Goal: Transaction & Acquisition: Purchase product/service

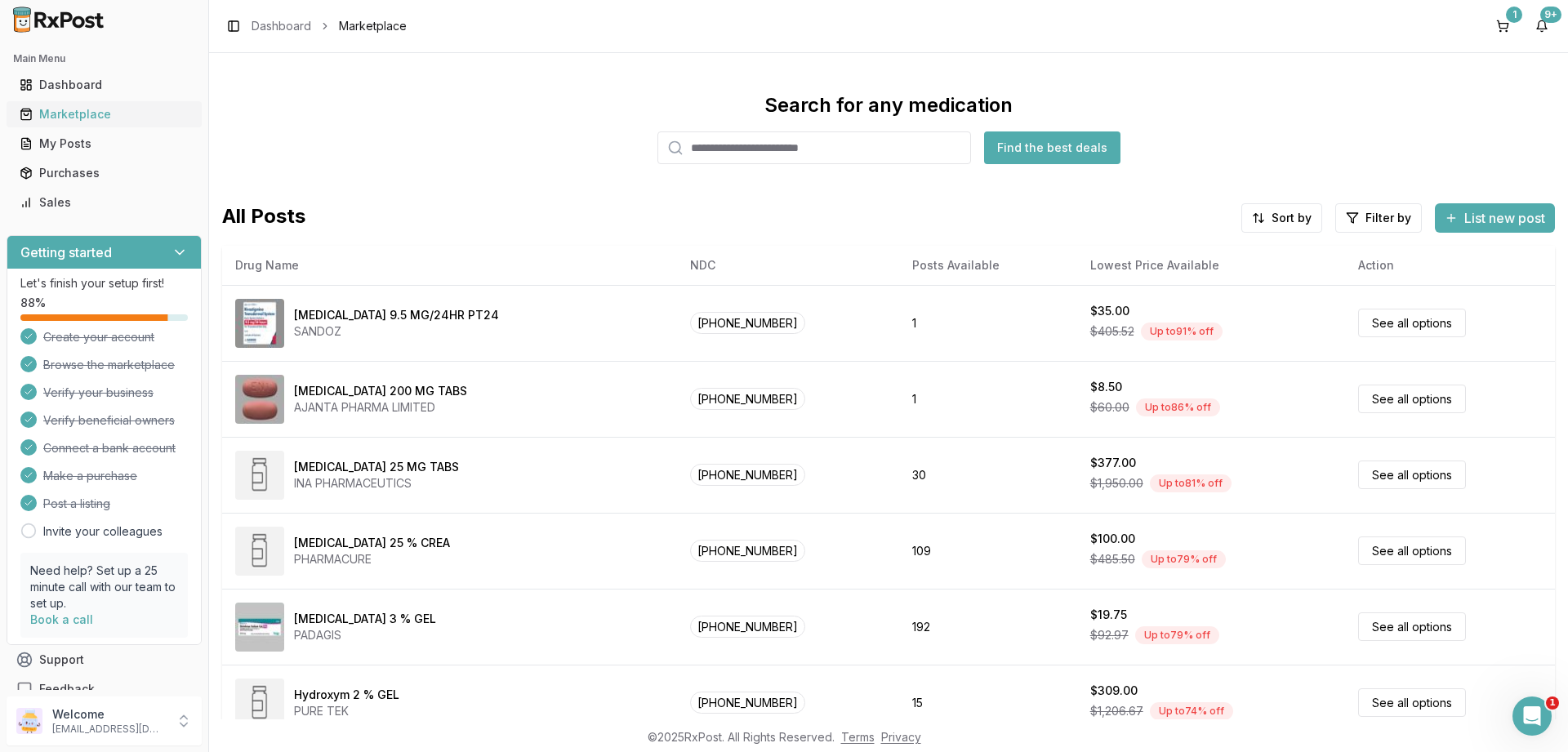
scroll to position [30, 0]
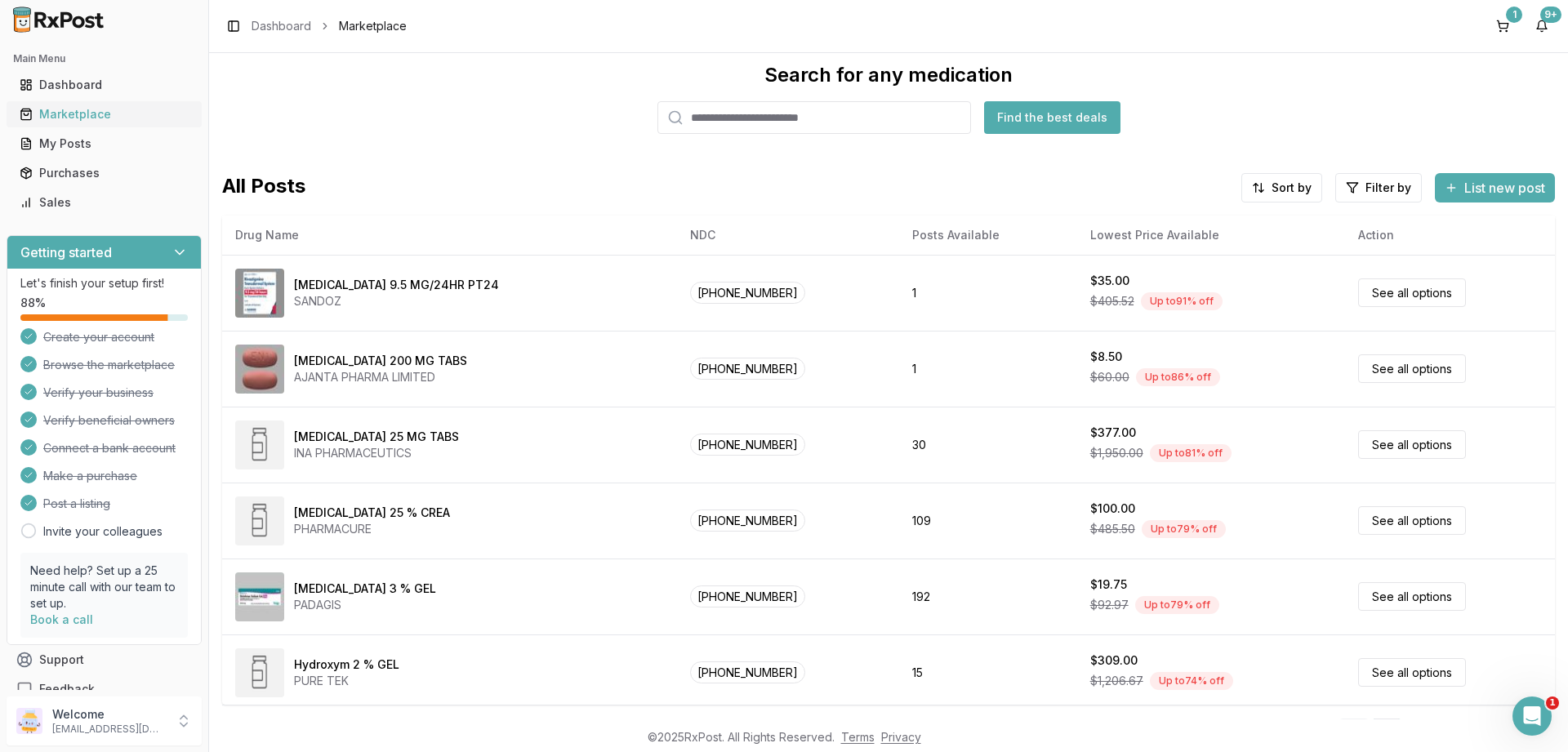
click at [65, 110] on div "Marketplace" at bounding box center [103, 114] width 169 height 17
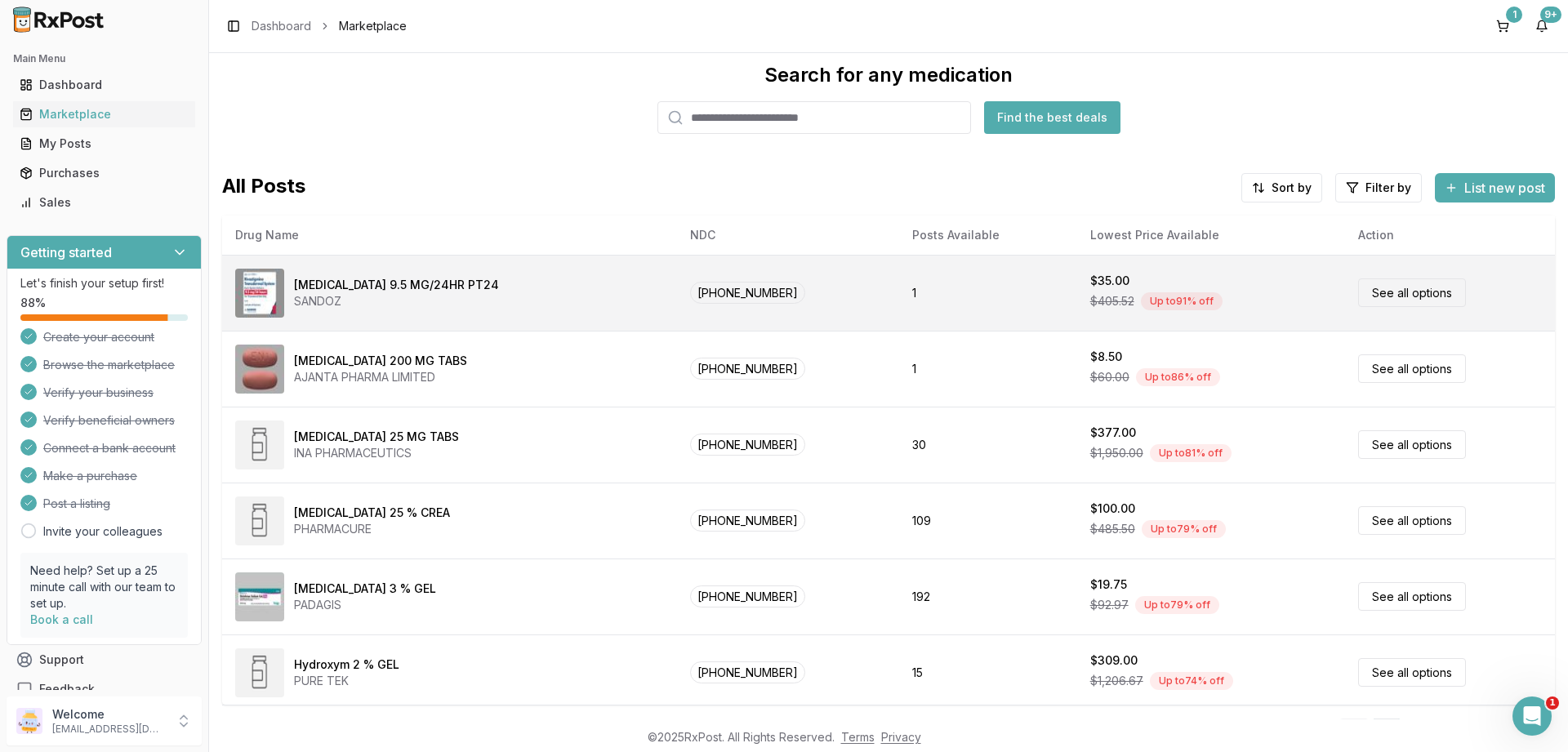
scroll to position [0, 0]
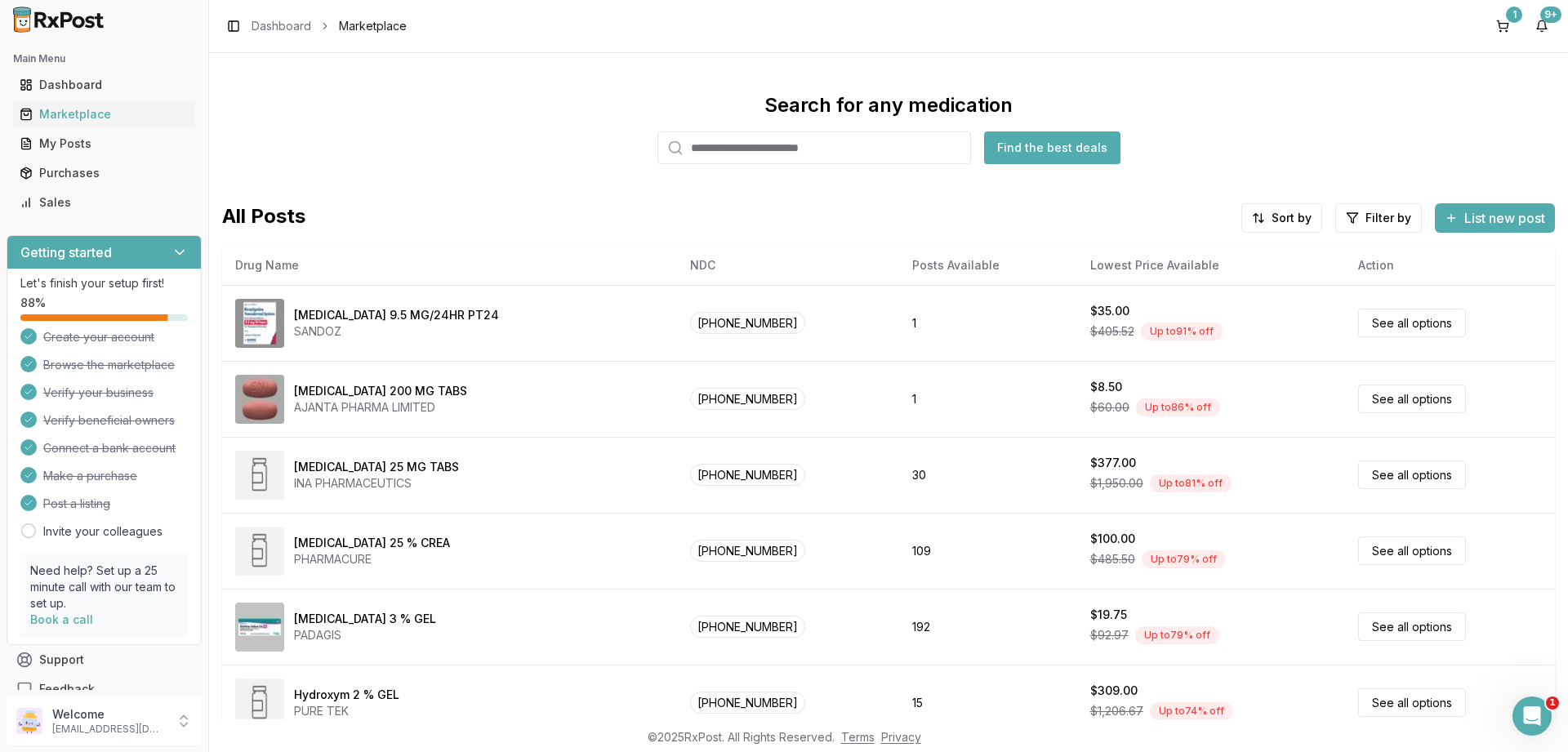
click at [804, 151] on input "search" at bounding box center [814, 148] width 314 height 33
paste input "**********"
type input "**********"
click at [1023, 151] on button "Find the best deals" at bounding box center [1052, 148] width 136 height 33
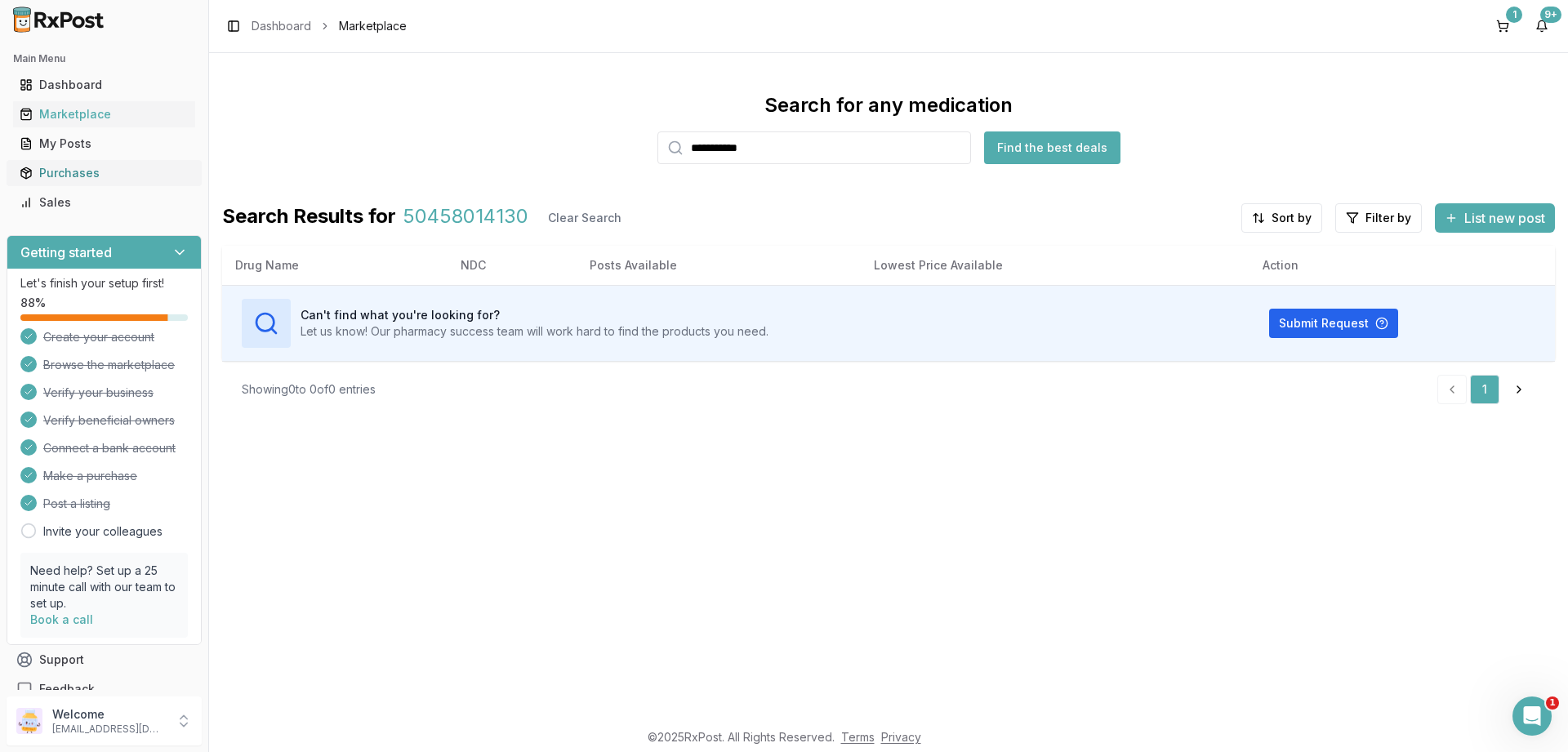
click at [73, 173] on div "Purchases" at bounding box center [103, 172] width 169 height 17
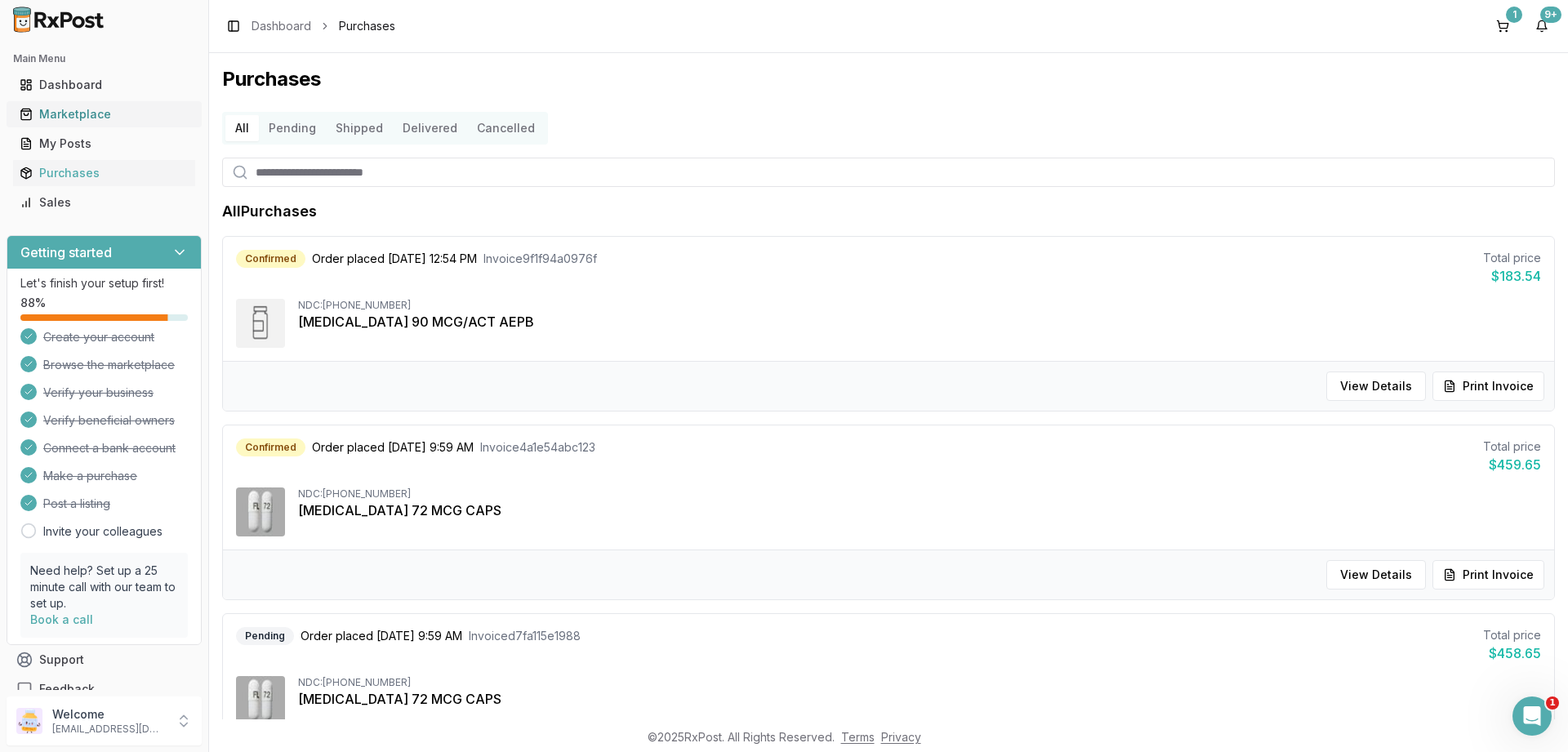
drag, startPoint x: 92, startPoint y: 117, endPoint x: 99, endPoint y: 120, distance: 7.6
click at [92, 116] on div "Marketplace" at bounding box center [103, 114] width 169 height 17
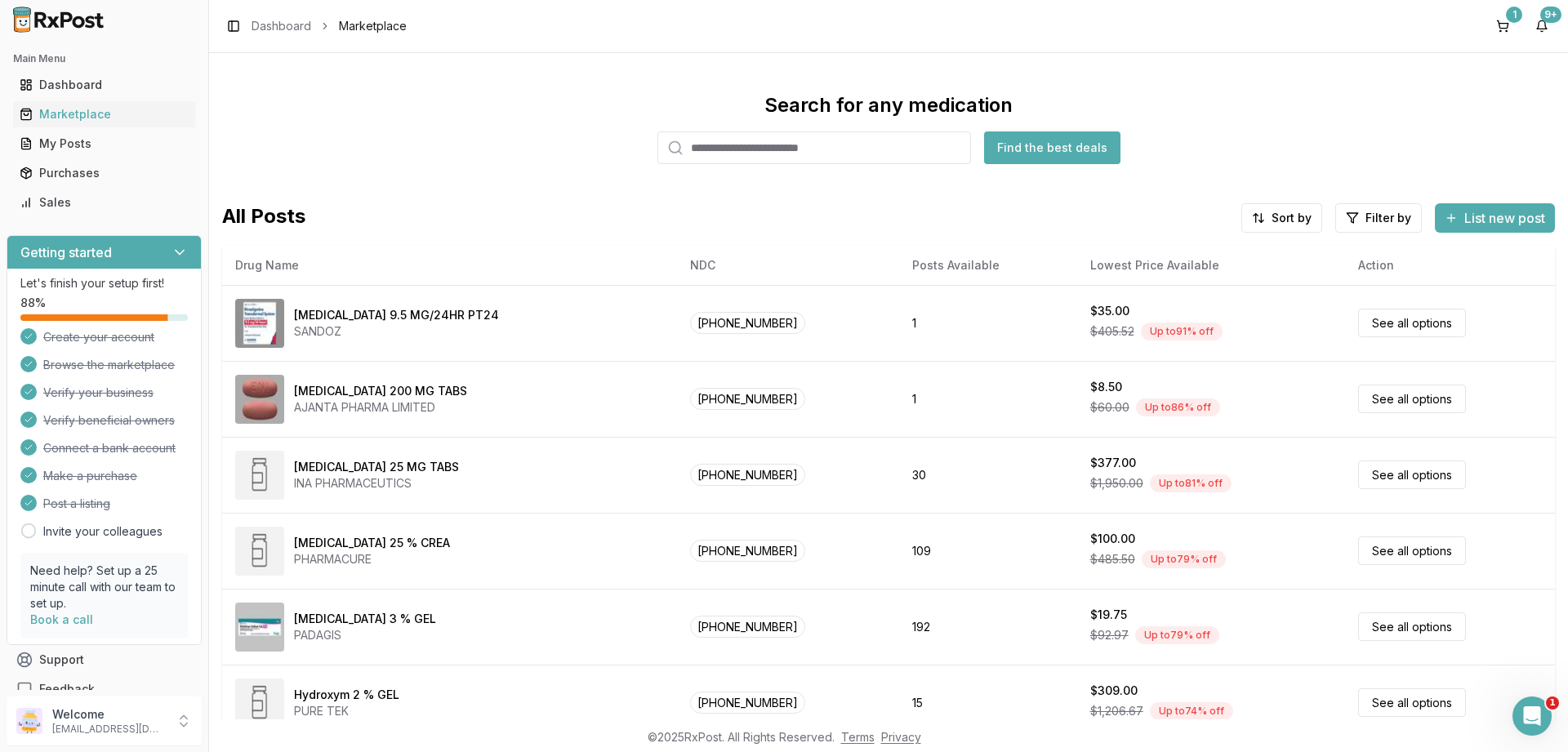
click at [819, 146] on input "search" at bounding box center [814, 148] width 314 height 33
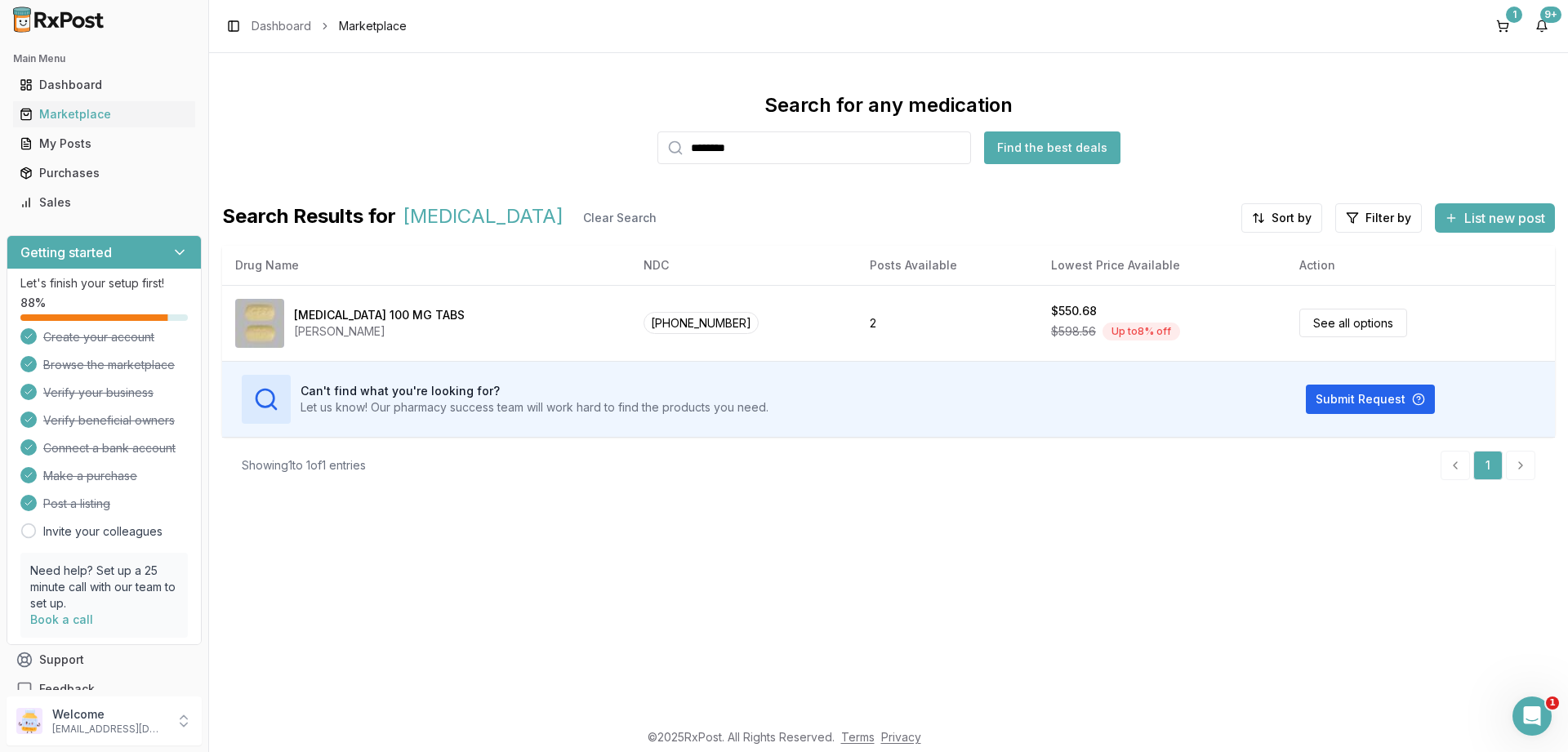
drag, startPoint x: 788, startPoint y: 146, endPoint x: 418, endPoint y: 159, distance: 370.2
click at [657, 159] on input "********" at bounding box center [814, 148] width 314 height 33
type input "********"
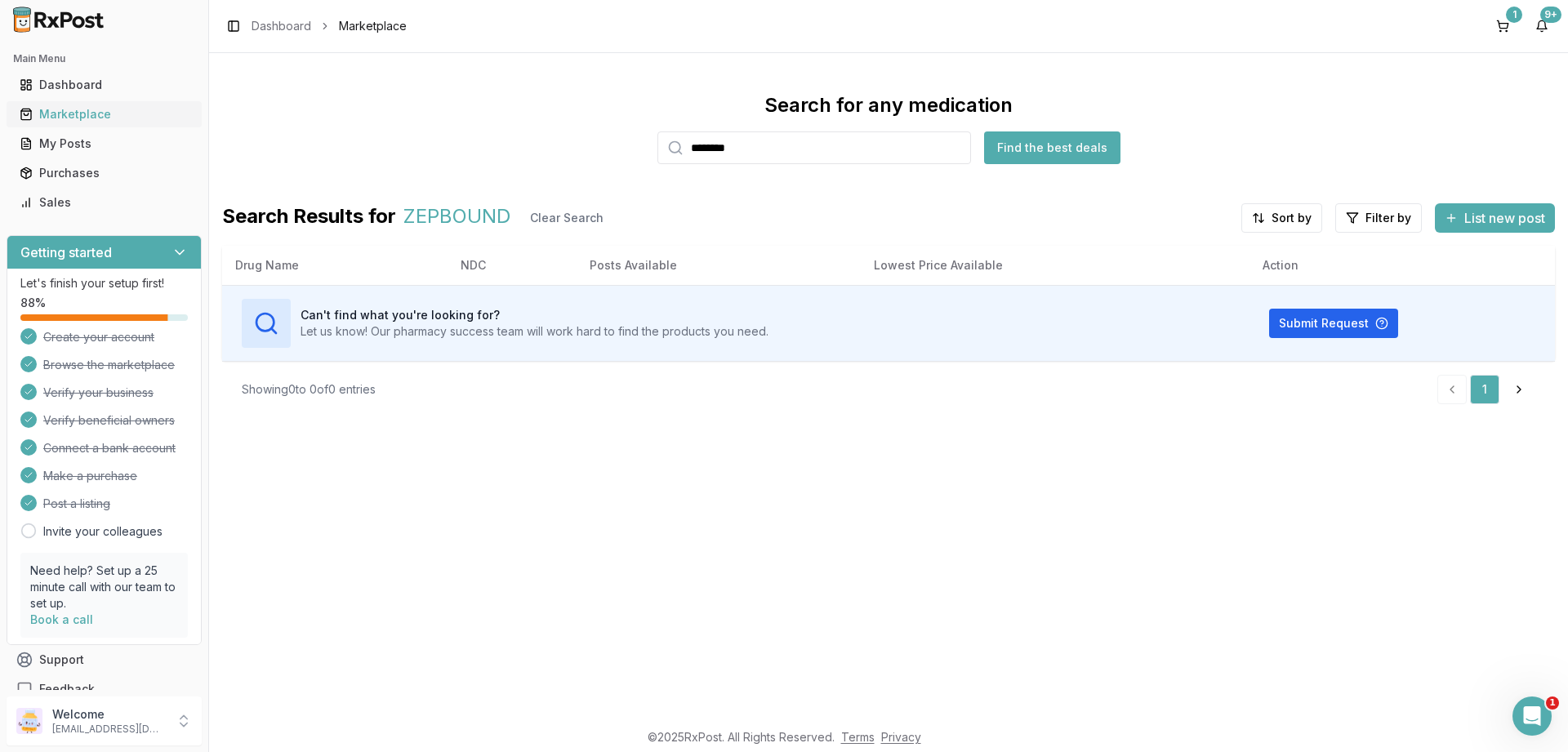
click at [60, 114] on div "Marketplace" at bounding box center [103, 114] width 169 height 17
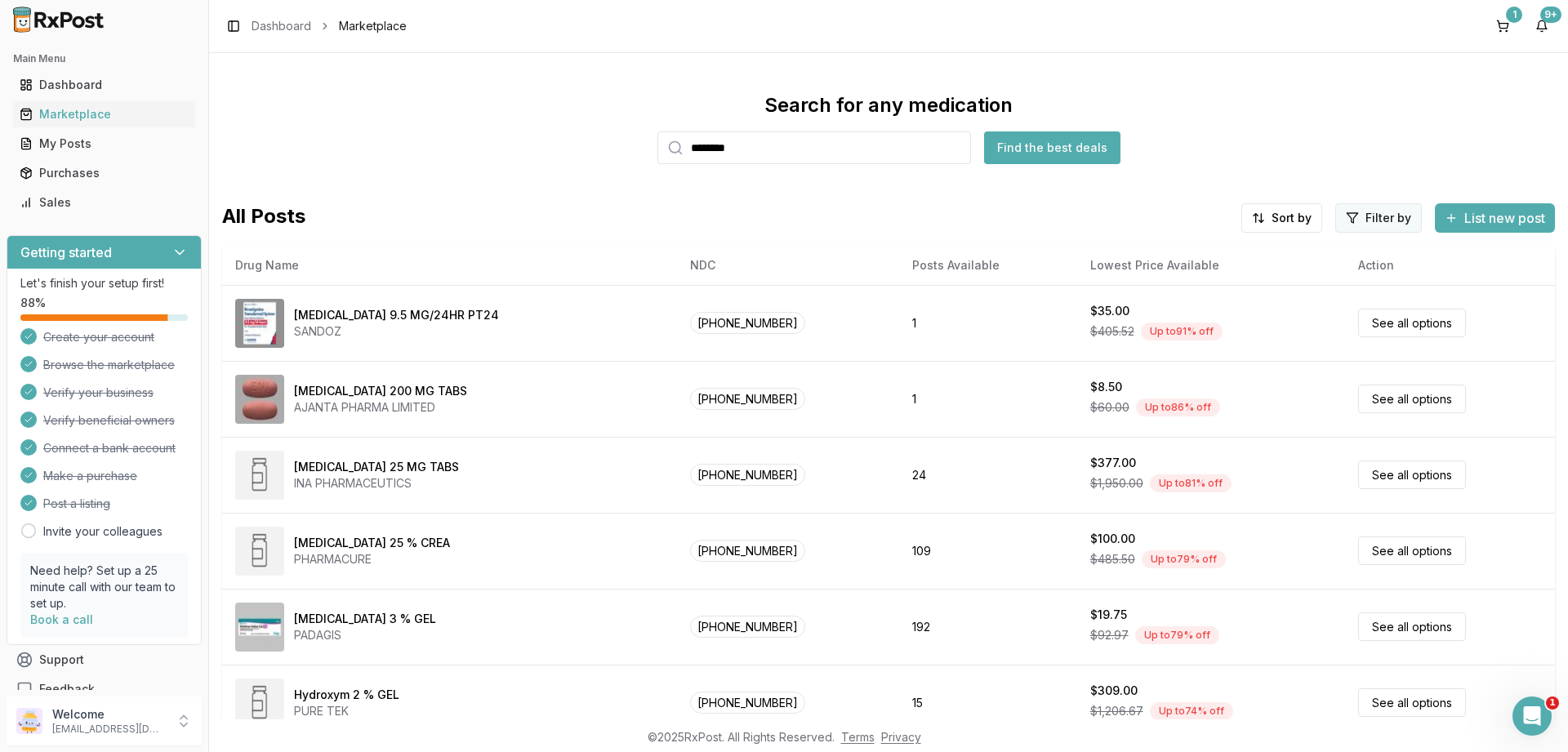
click at [1363, 214] on html "Main Menu Dashboard Marketplace My Posts Purchases Sales Getting started Let's …" at bounding box center [784, 376] width 1568 height 752
click at [1196, 253] on button "button" at bounding box center [1192, 252] width 13 height 13
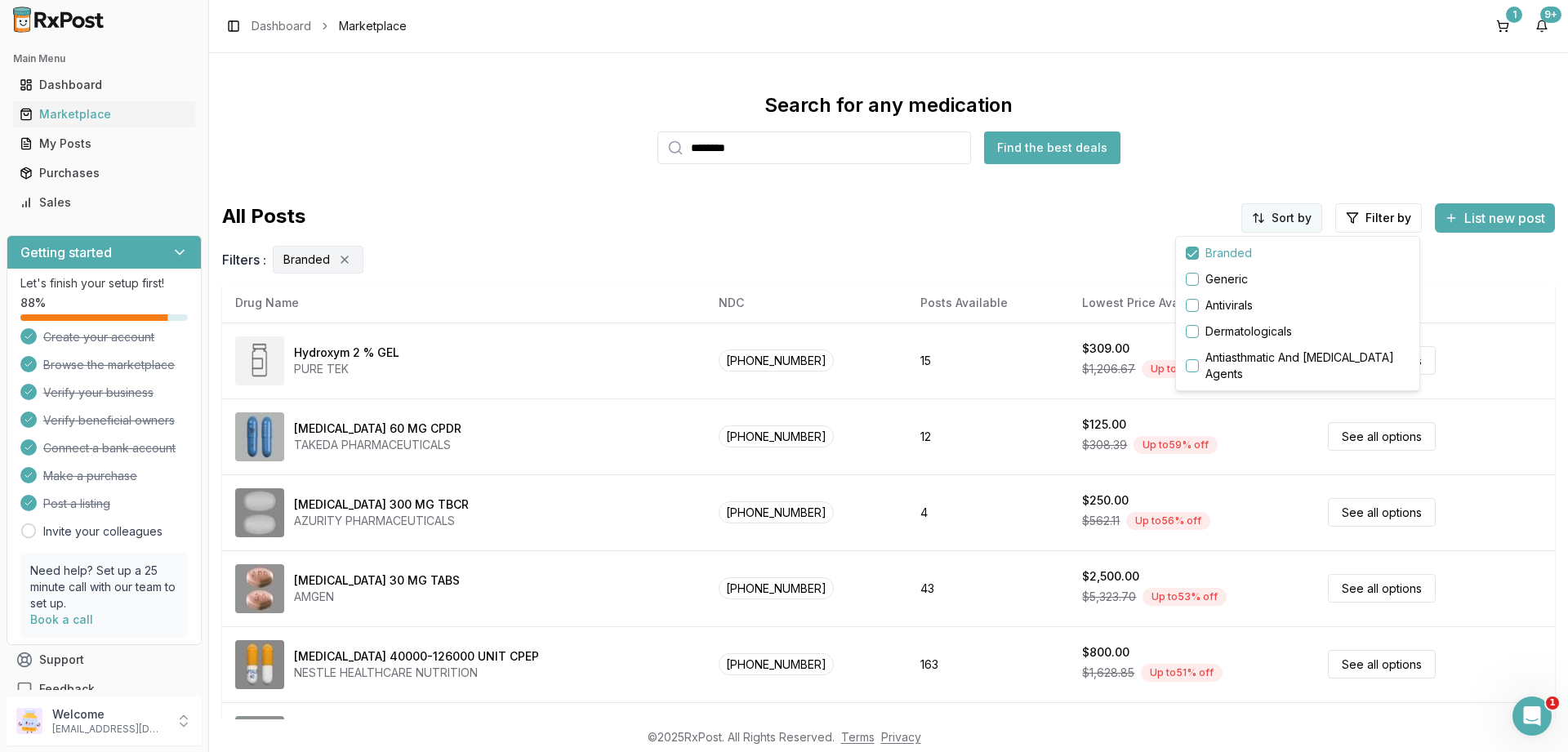
click at [1279, 215] on html "Main Menu Dashboard Marketplace My Posts Purchases Sales Getting started Let's …" at bounding box center [784, 376] width 1568 height 752
click at [1282, 229] on html "Main Menu Dashboard Marketplace My Posts Purchases Sales Getting started Let's …" at bounding box center [784, 376] width 1568 height 752
click at [1228, 305] on div "Price: High to Low" at bounding box center [1240, 305] width 155 height 26
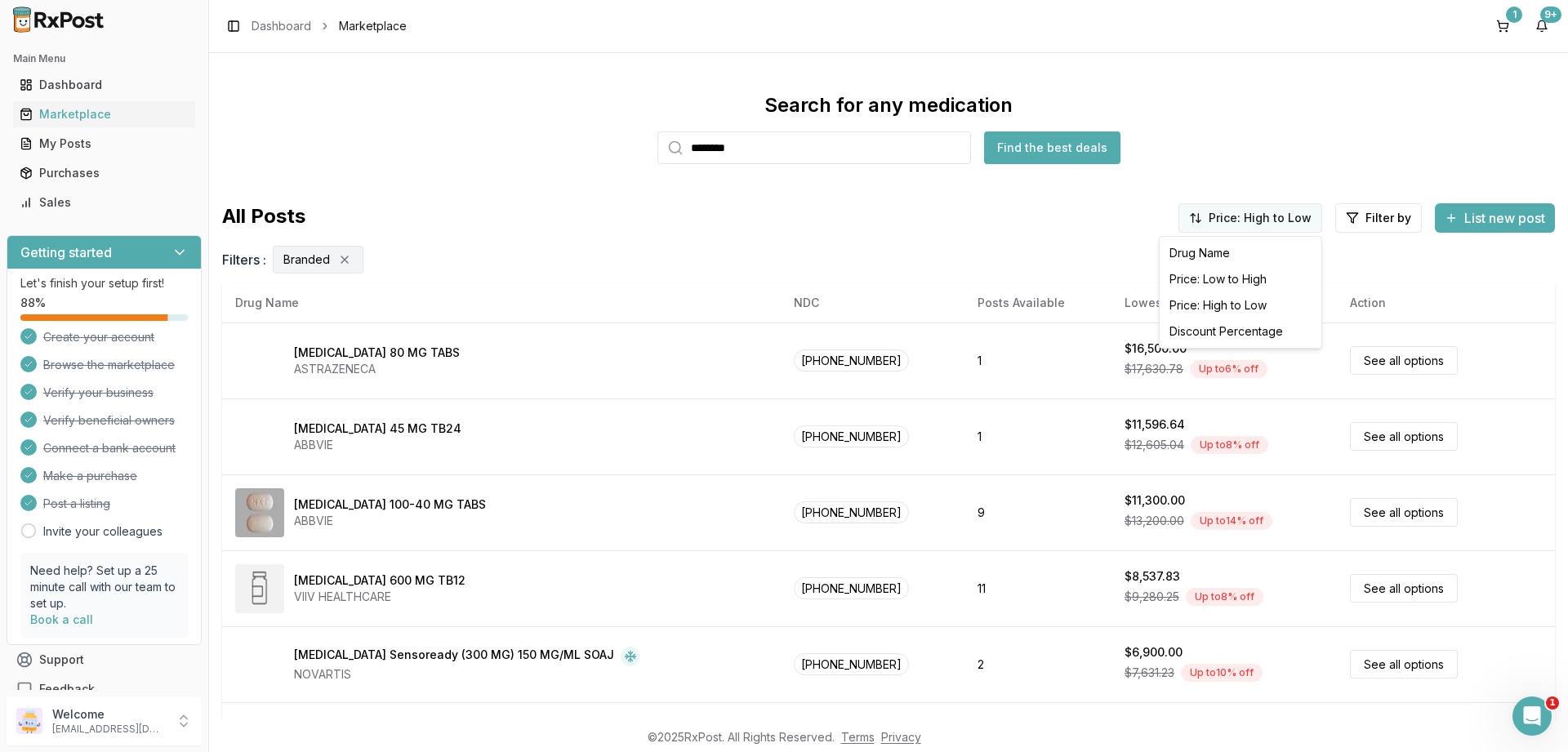
click at [1241, 222] on html "Main Menu Dashboard Marketplace My Posts Purchases Sales Getting started Let's …" at bounding box center [784, 376] width 1568 height 752
click at [1205, 254] on div "Drug Name" at bounding box center [1240, 252] width 155 height 26
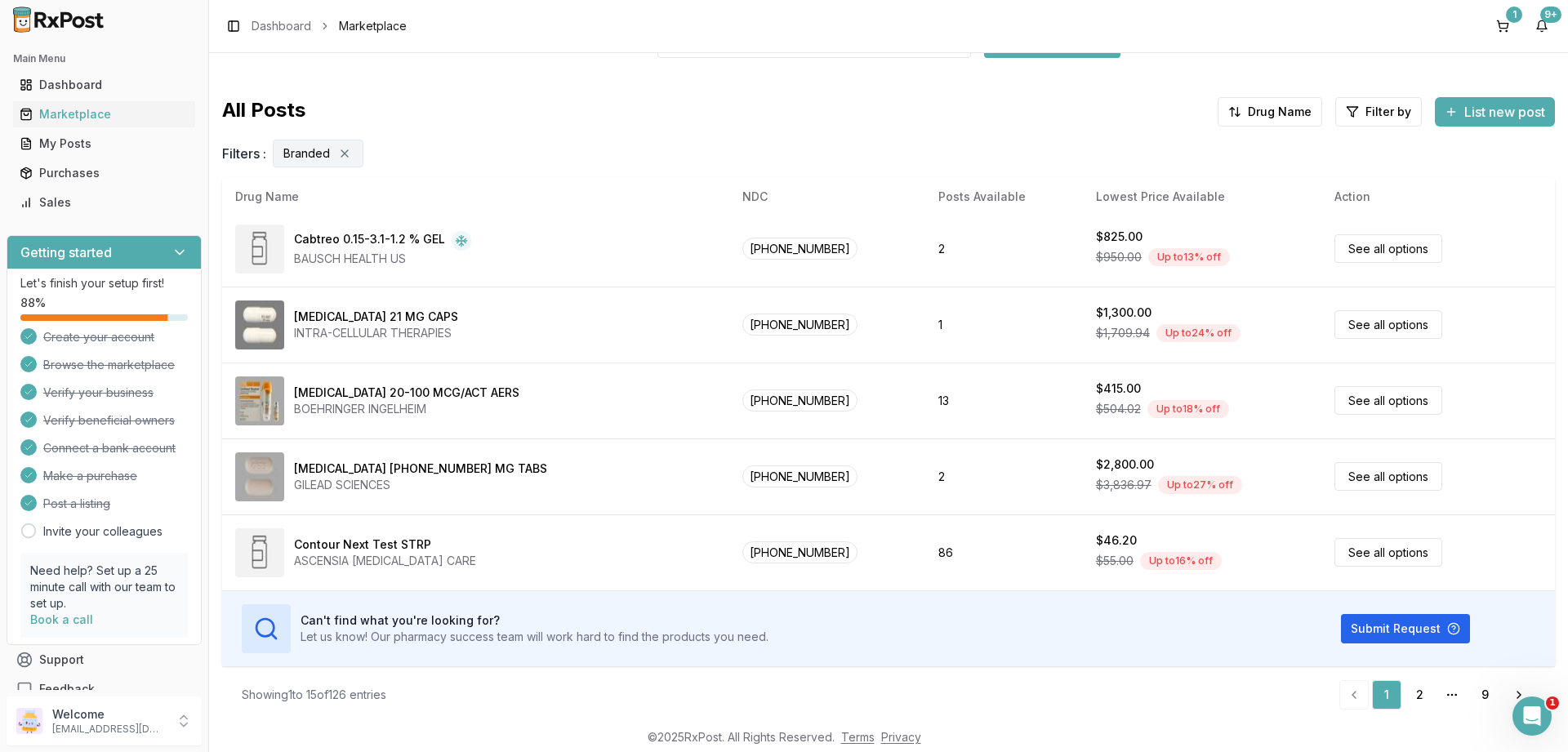
scroll to position [109, 0]
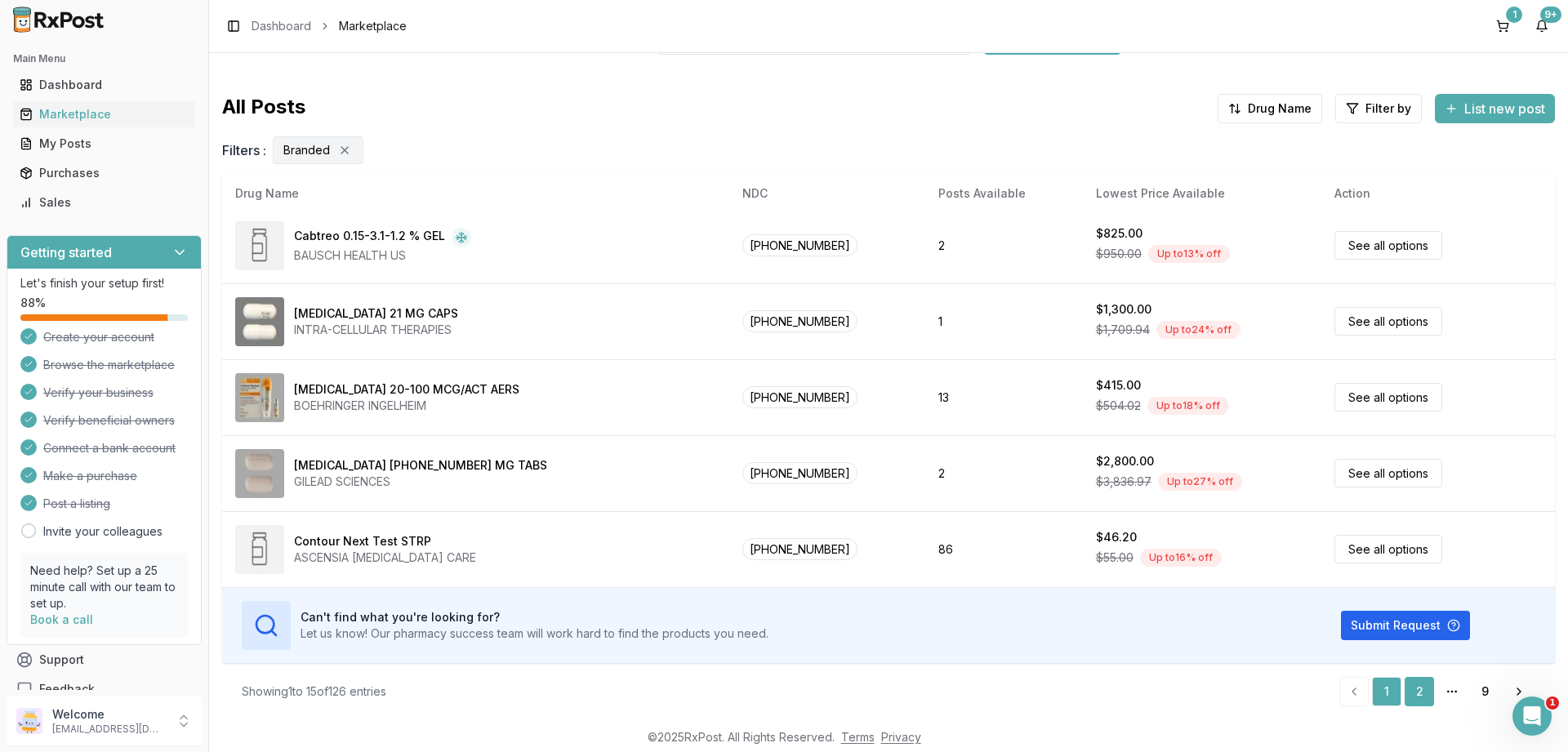
click at [1422, 688] on link "2" at bounding box center [1419, 692] width 29 height 29
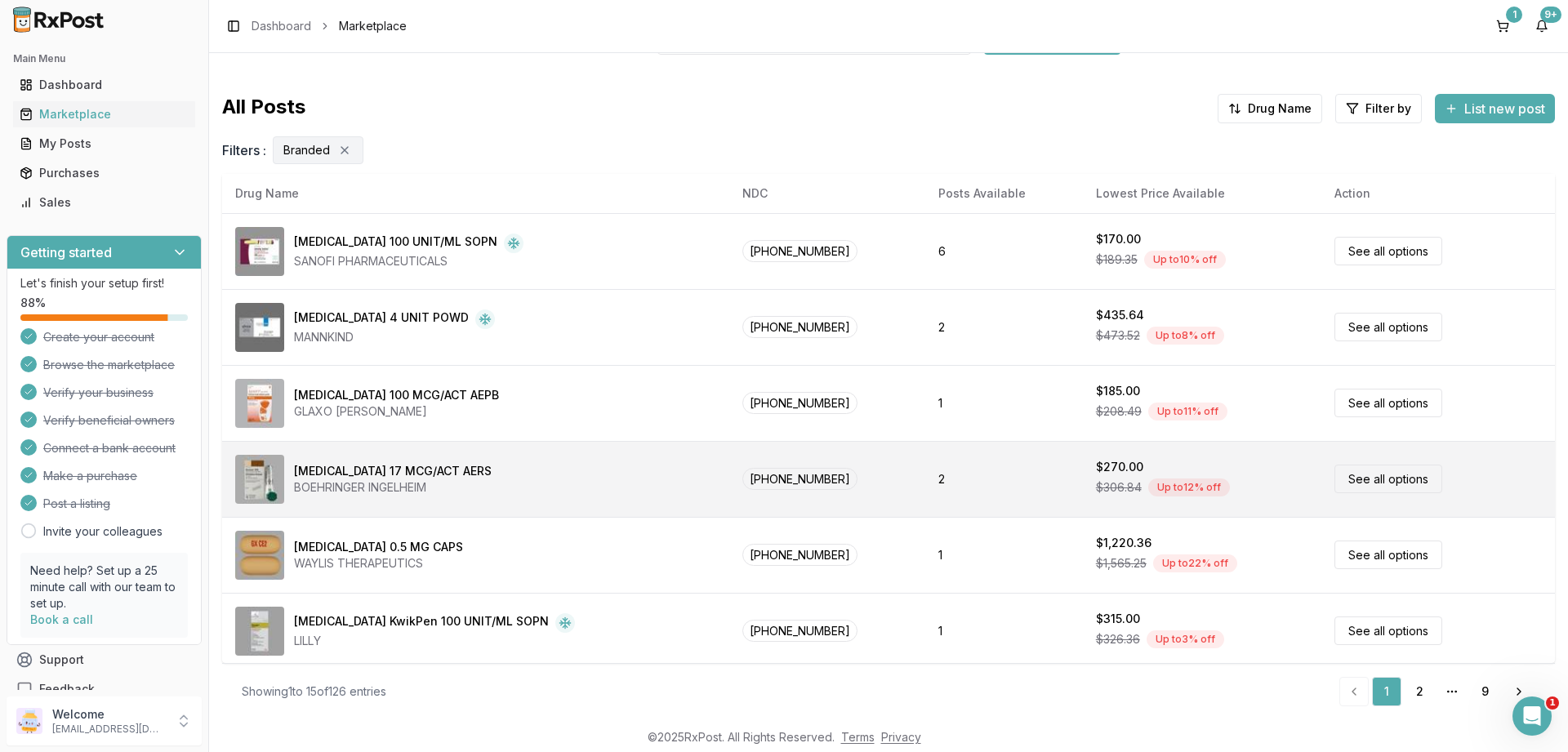
scroll to position [0, 0]
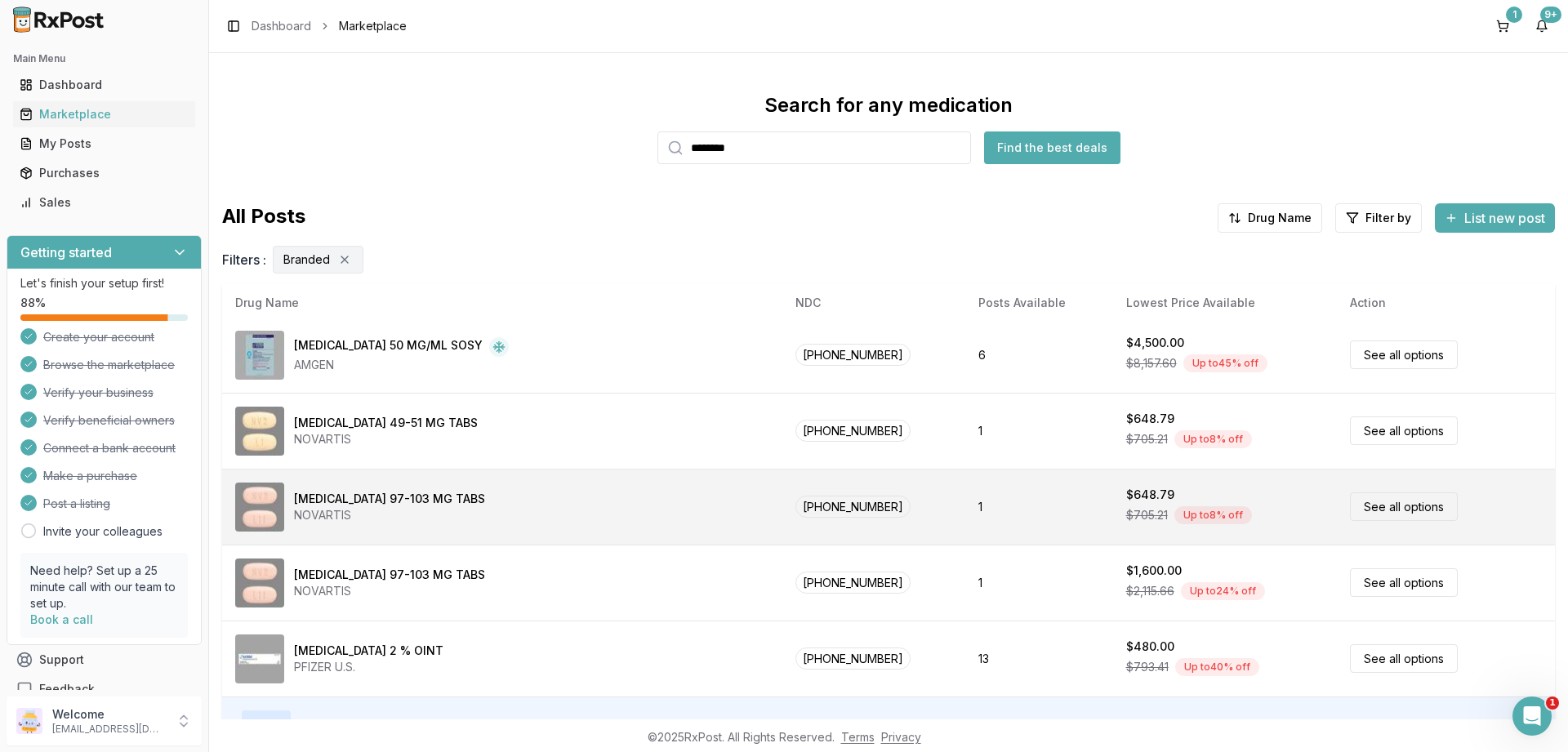
scroll to position [109, 0]
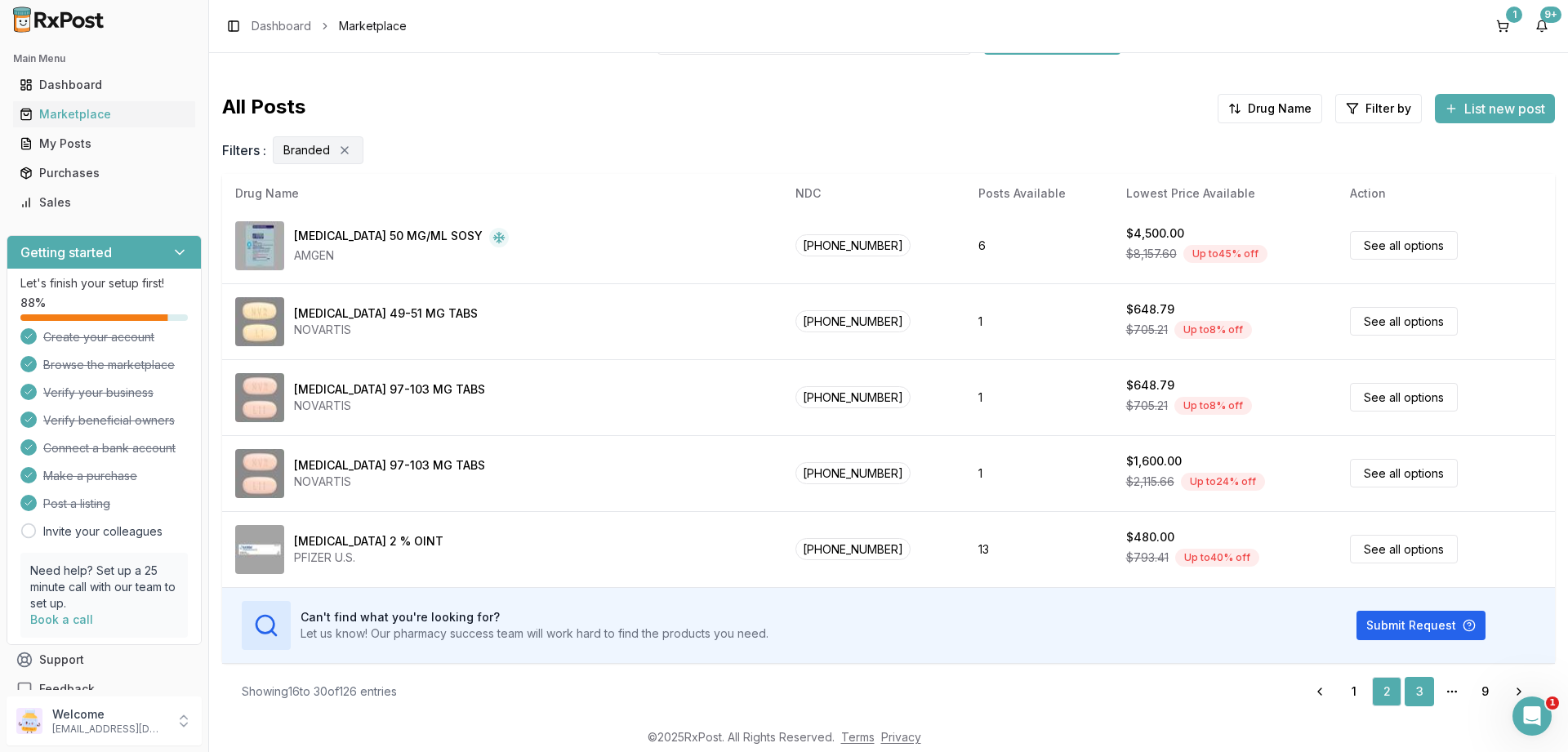
click at [1422, 691] on link "3" at bounding box center [1419, 692] width 29 height 29
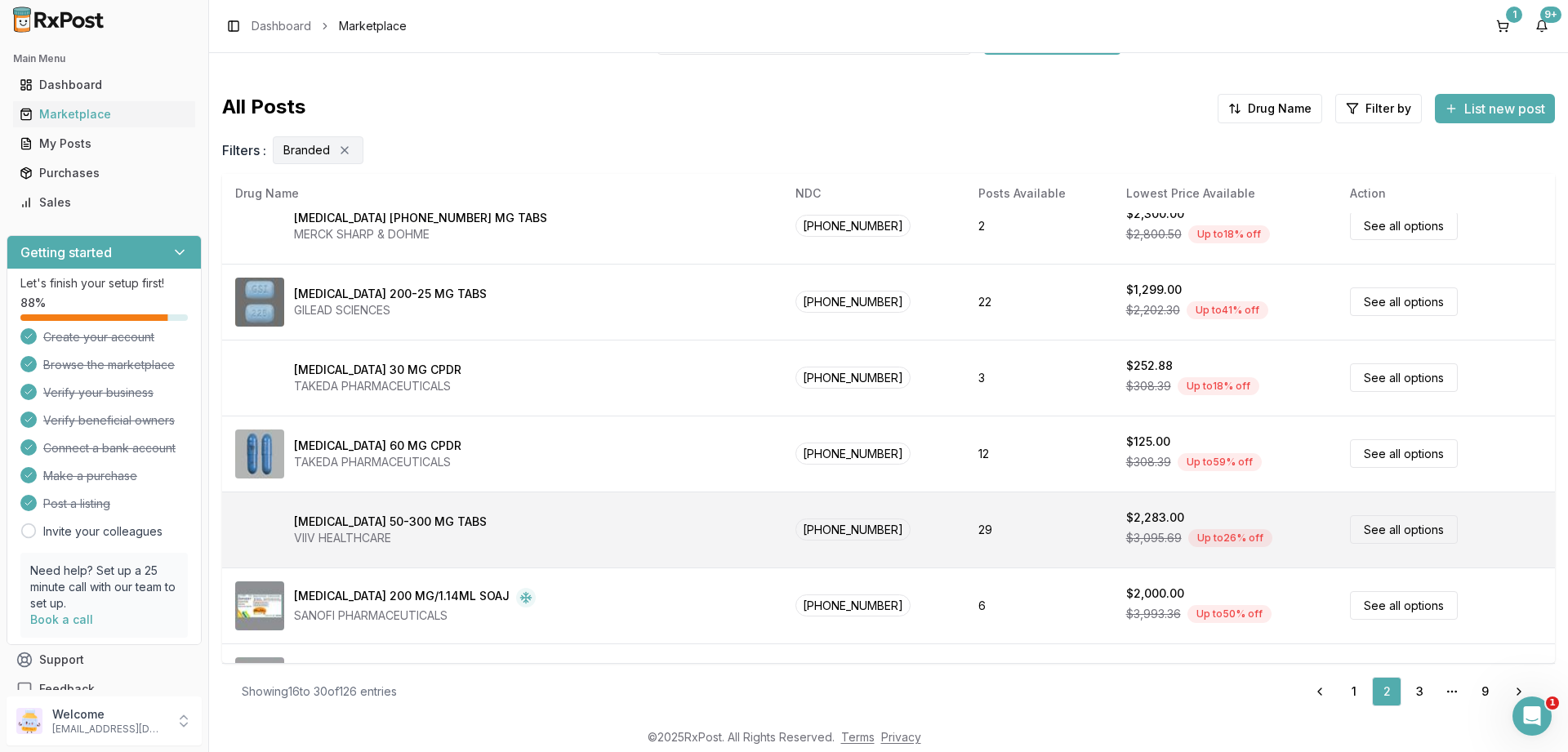
scroll to position [0, 0]
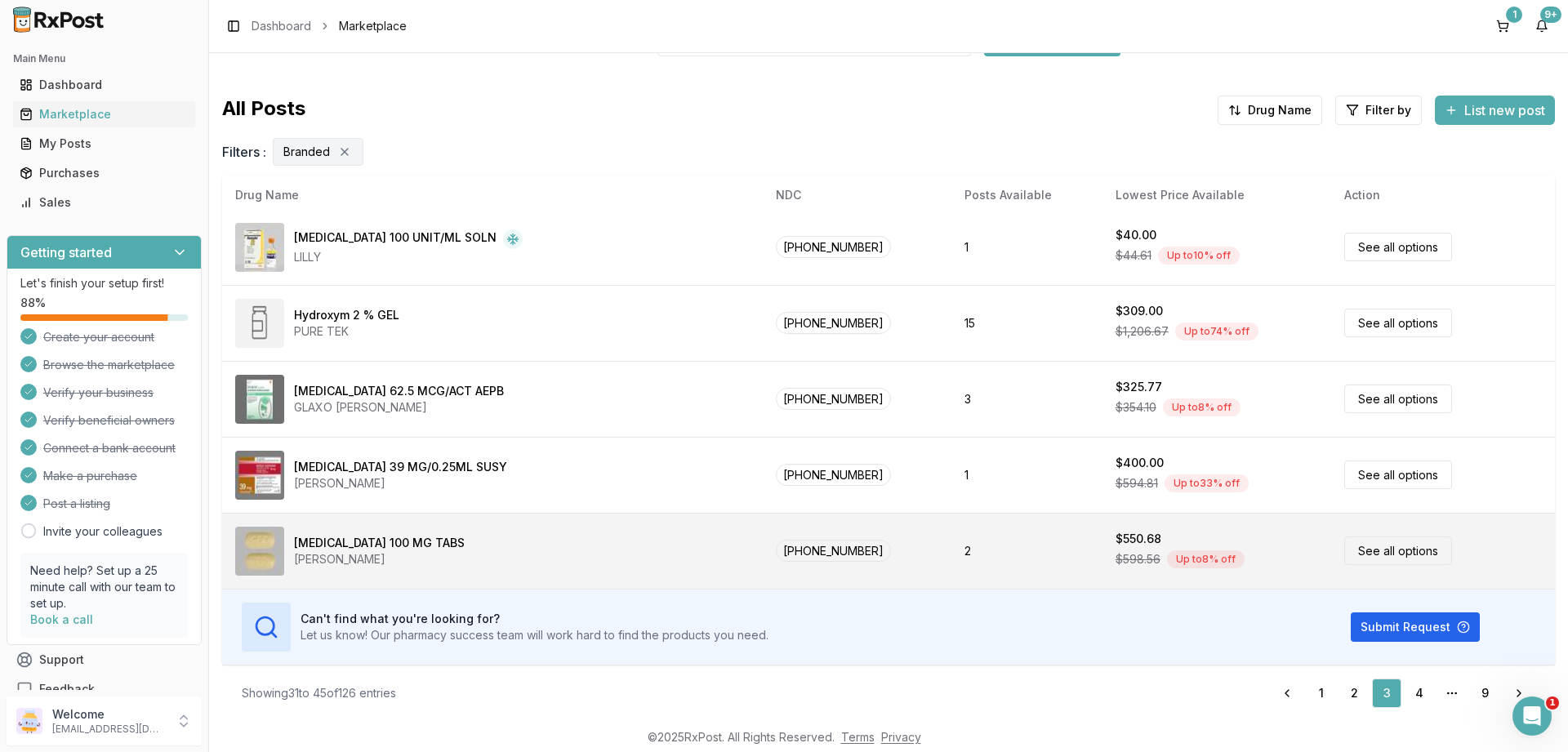
scroll to position [109, 0]
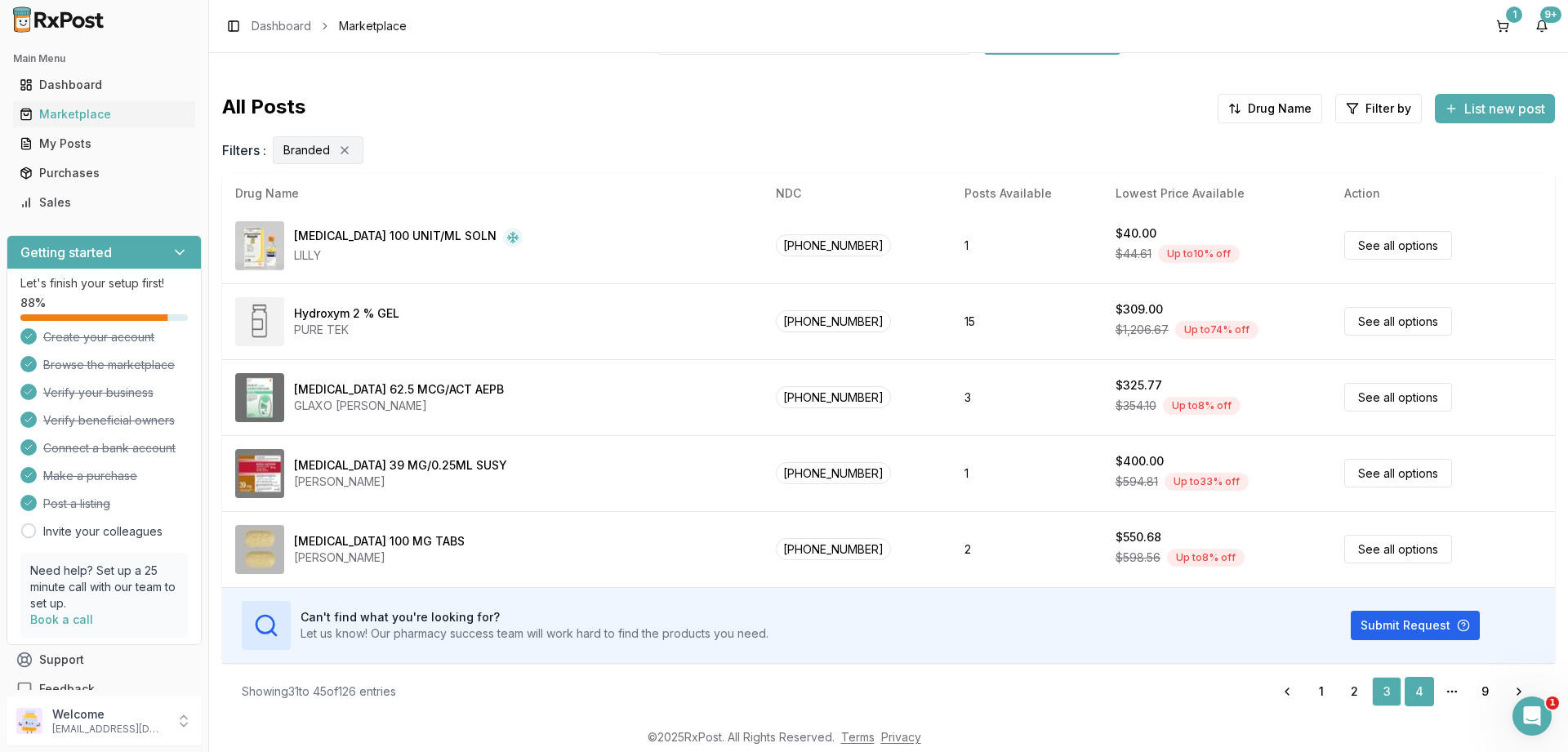
click at [1420, 694] on link "4" at bounding box center [1419, 692] width 29 height 29
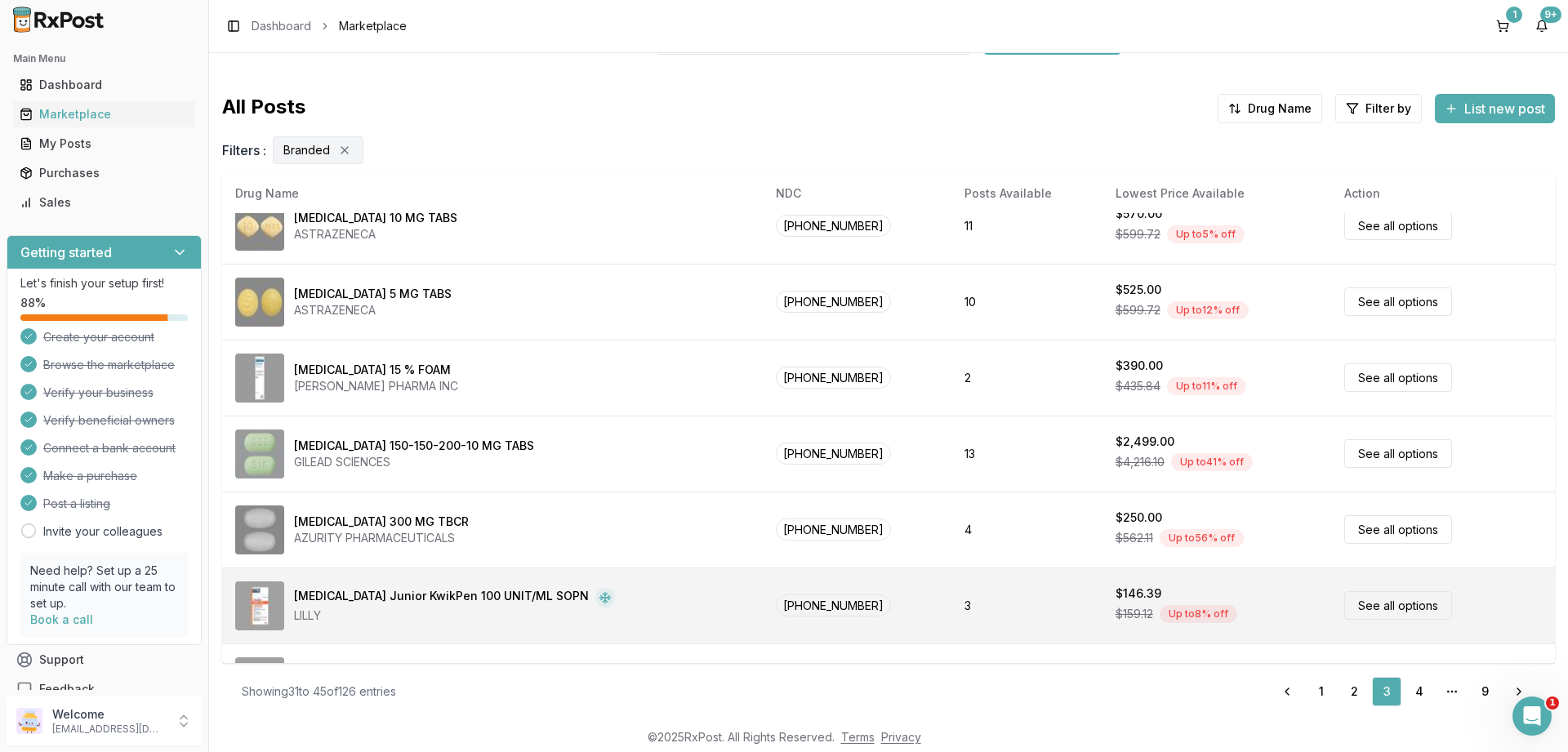
scroll to position [0, 0]
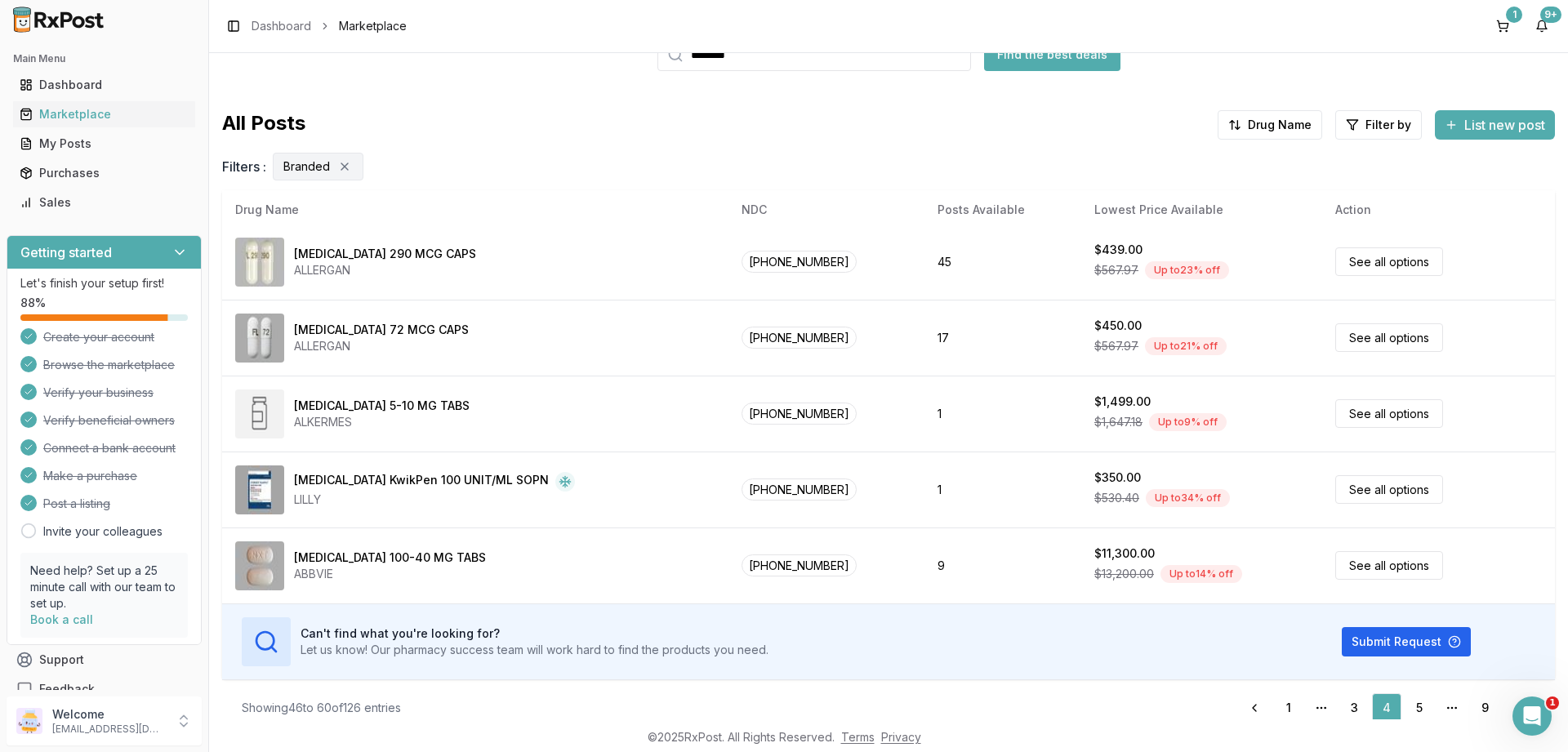
scroll to position [109, 0]
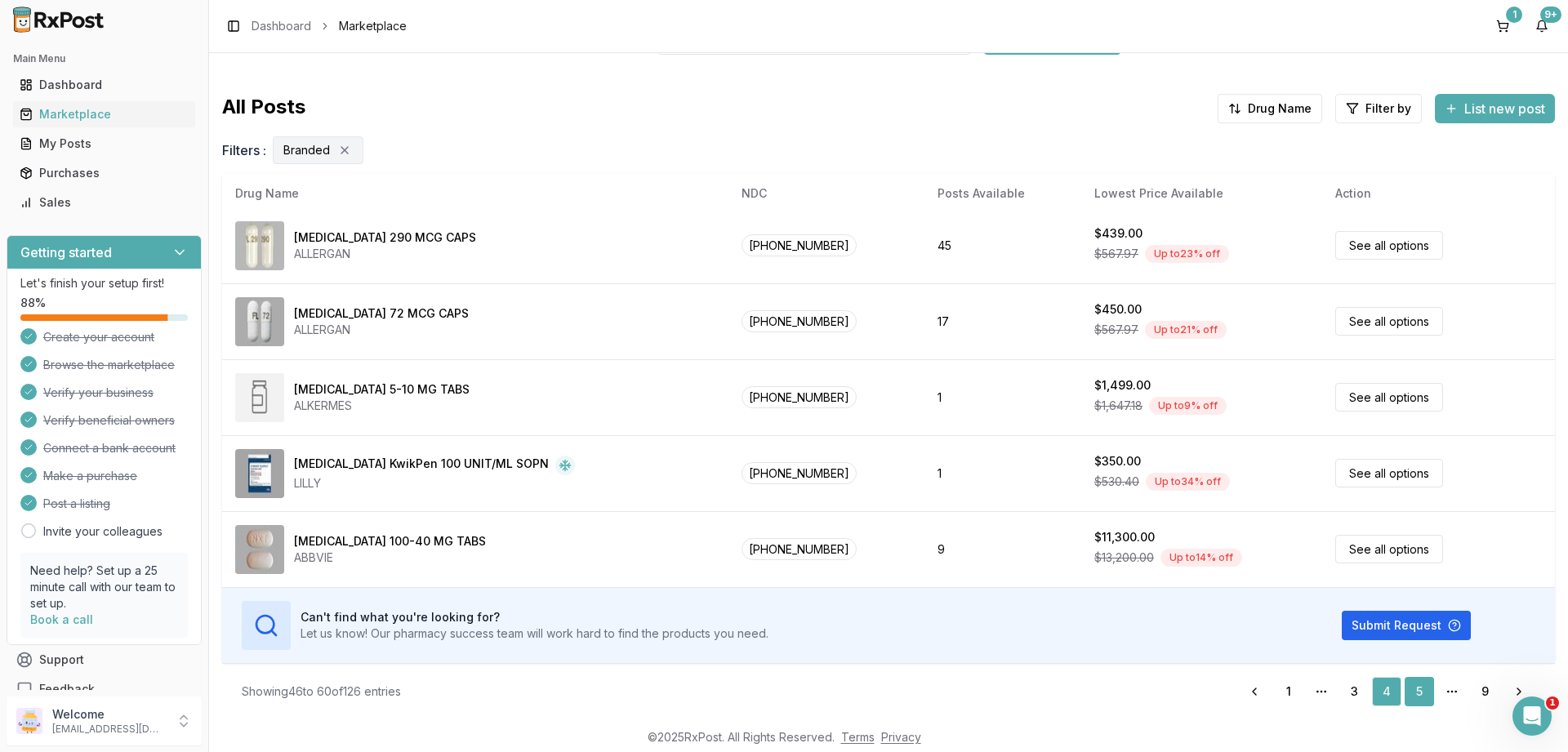
click at [1417, 689] on link "5" at bounding box center [1419, 692] width 29 height 29
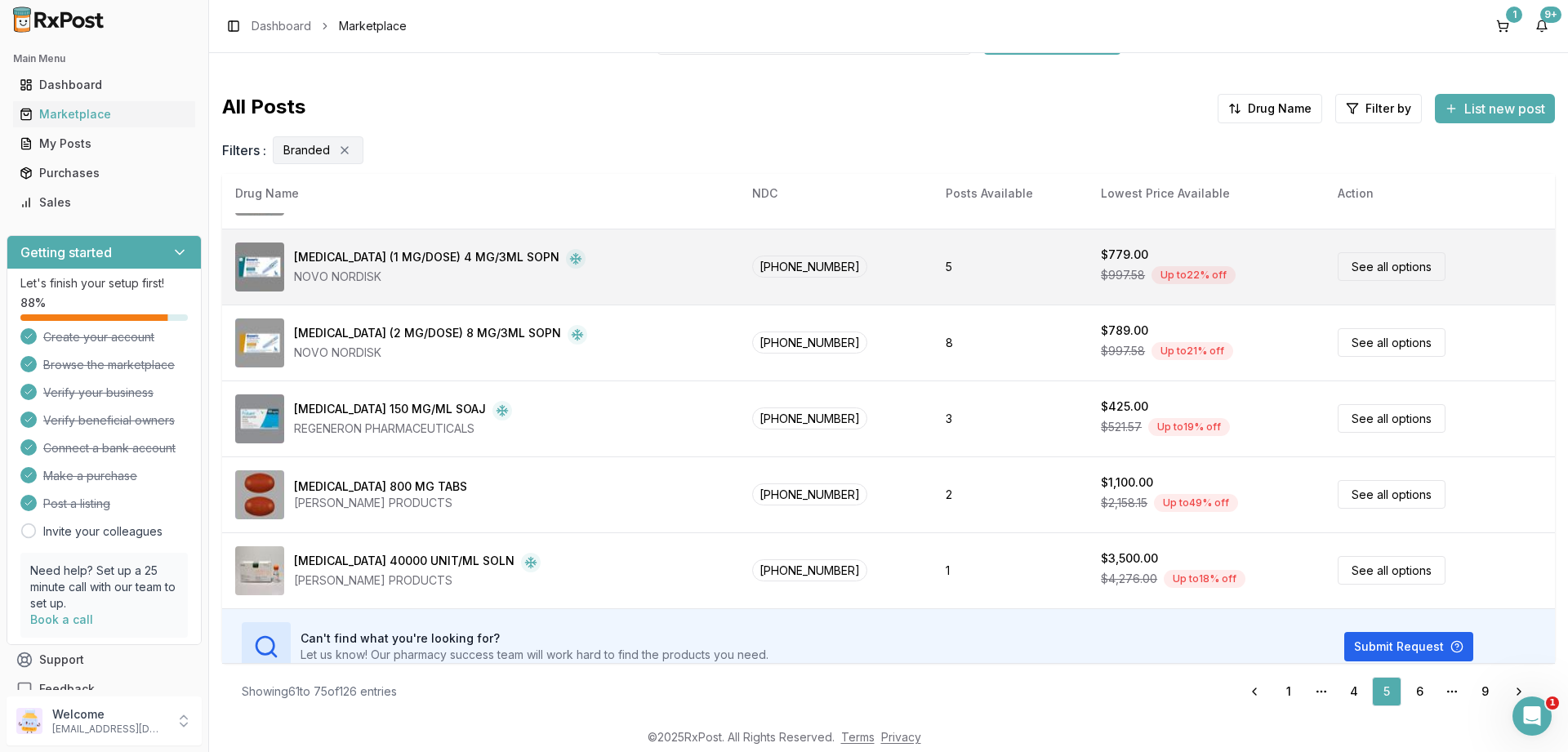
scroll to position [765, 0]
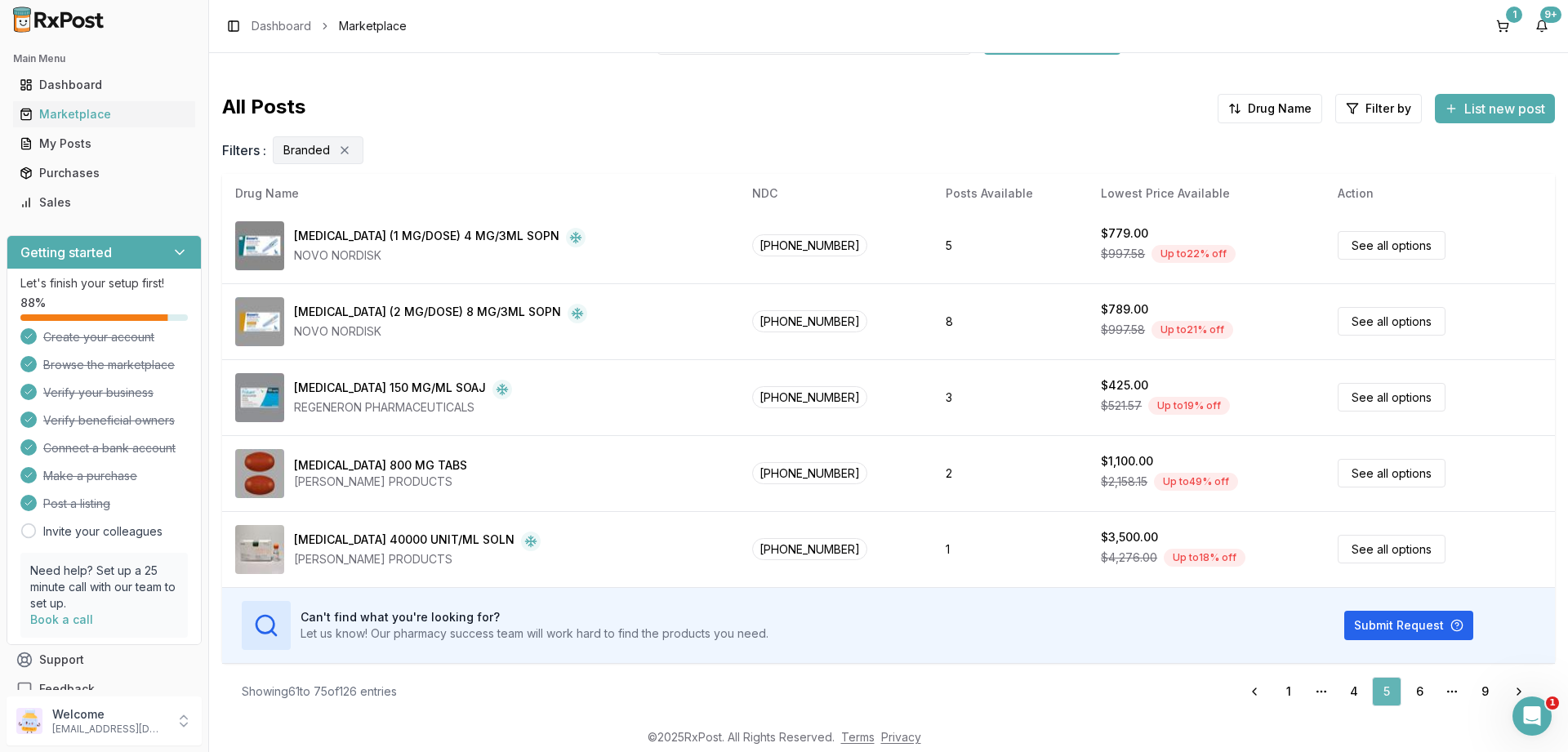
drag, startPoint x: 1415, startPoint y: 693, endPoint x: 1374, endPoint y: 682, distance: 42.4
click at [1412, 690] on link "6" at bounding box center [1419, 692] width 29 height 29
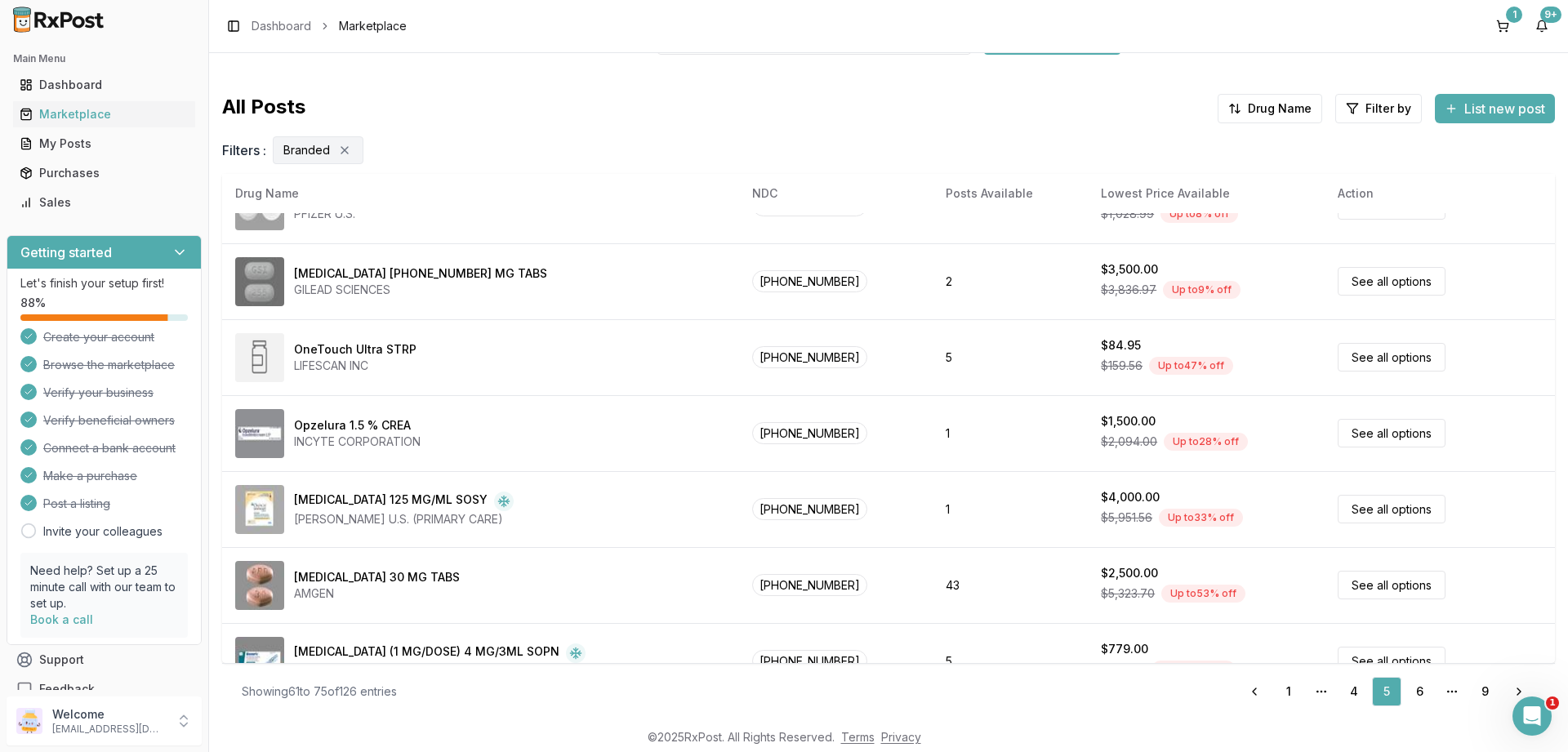
scroll to position [177, 0]
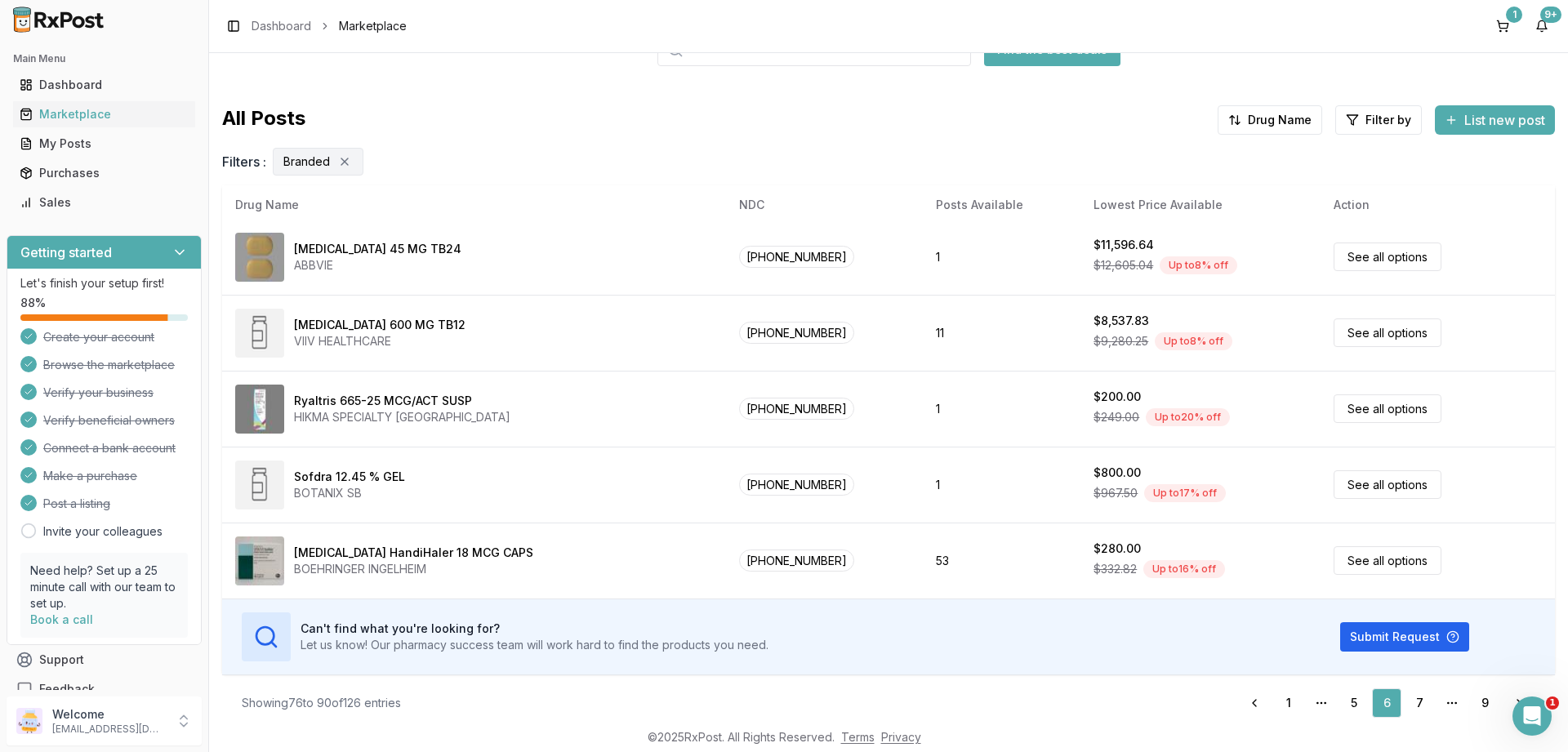
scroll to position [109, 0]
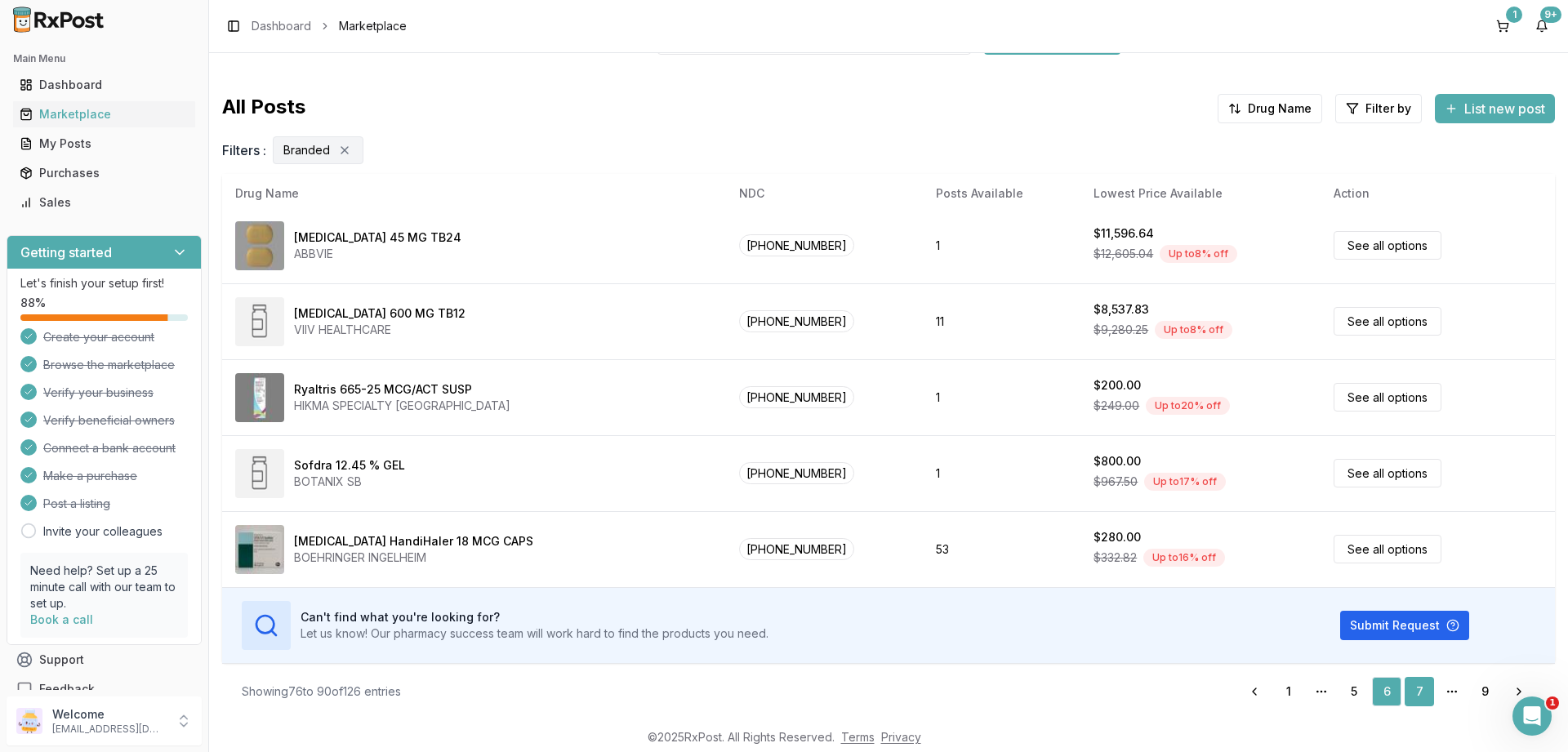
click at [1417, 691] on link "7" at bounding box center [1419, 692] width 29 height 29
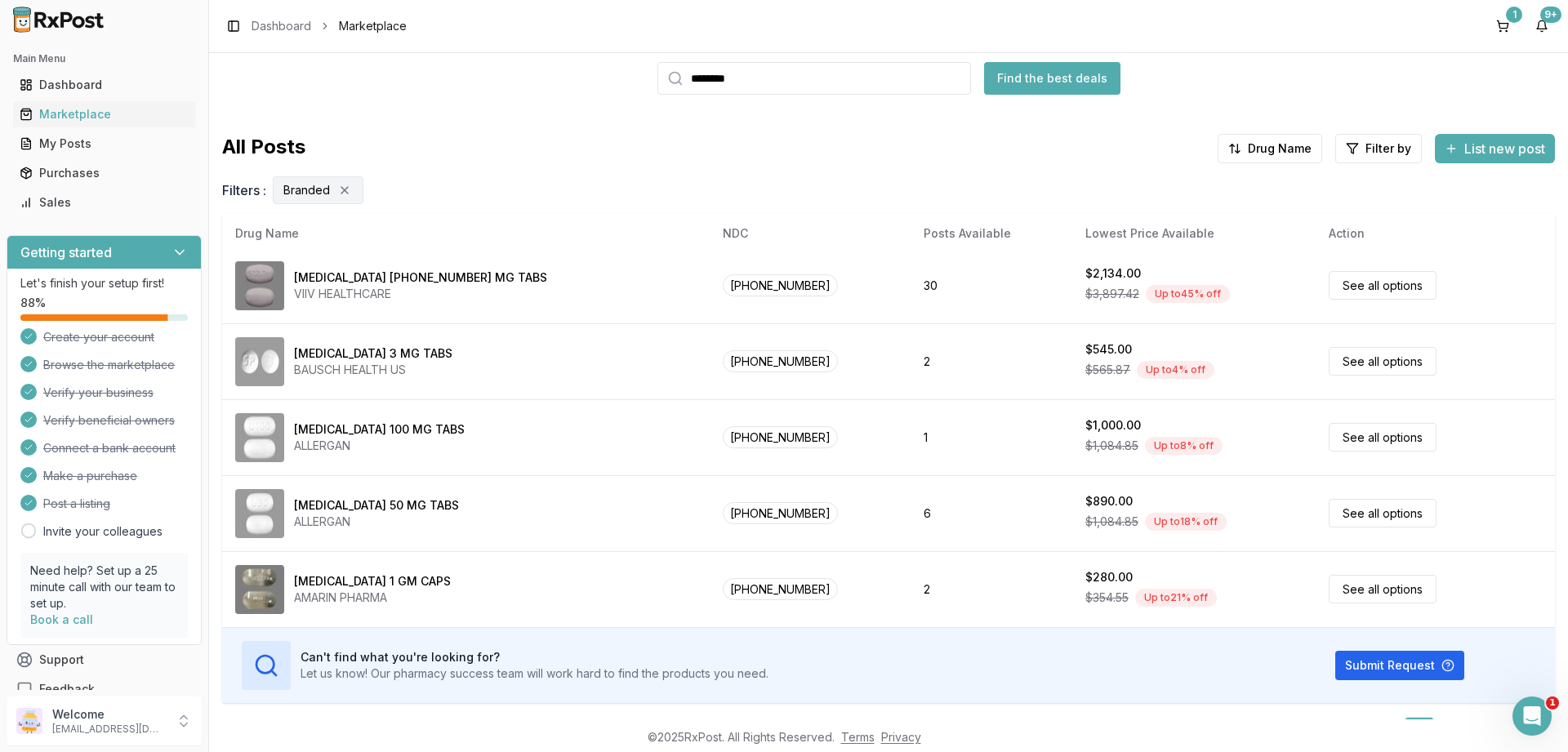
scroll to position [109, 0]
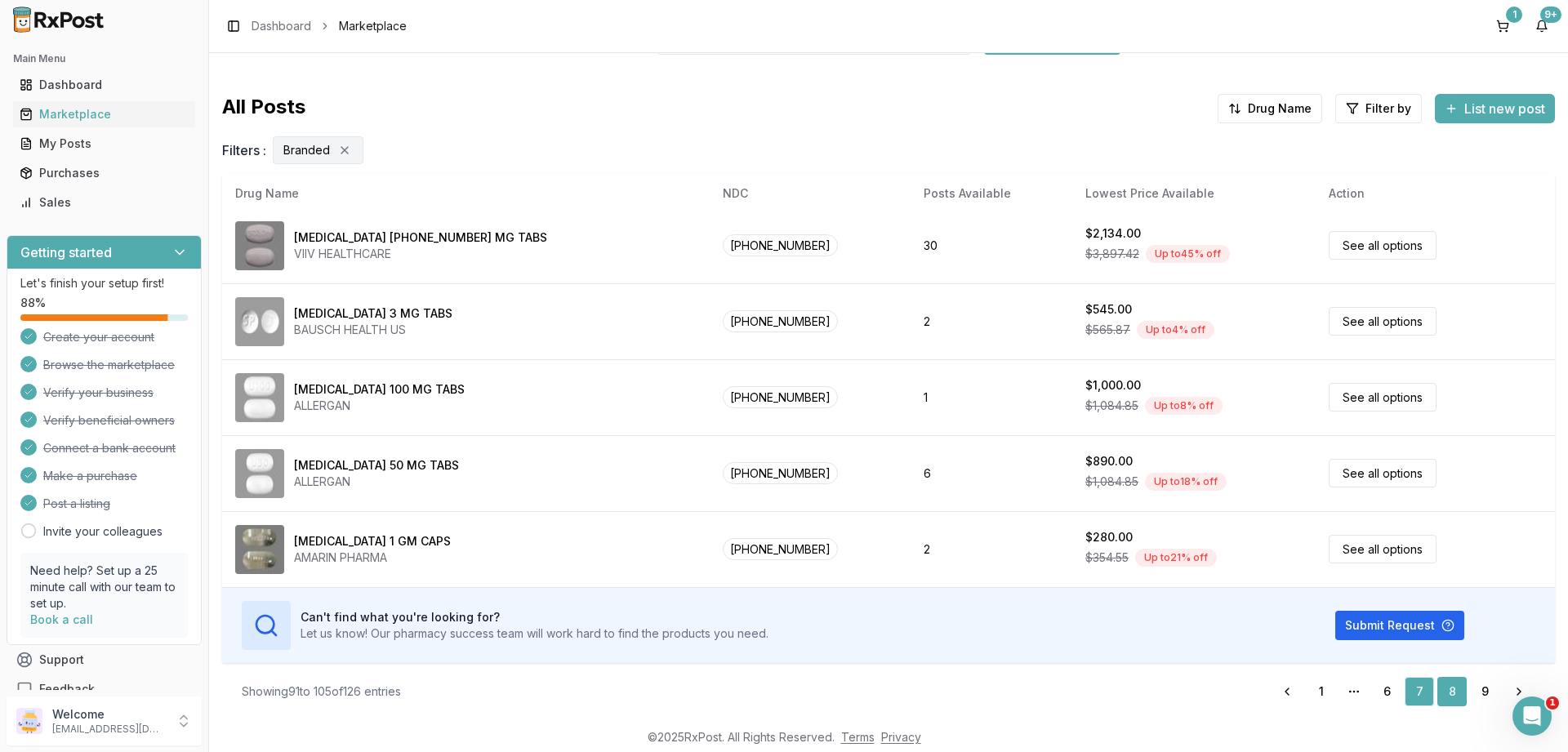
click at [1447, 690] on link "8" at bounding box center [1452, 692] width 29 height 29
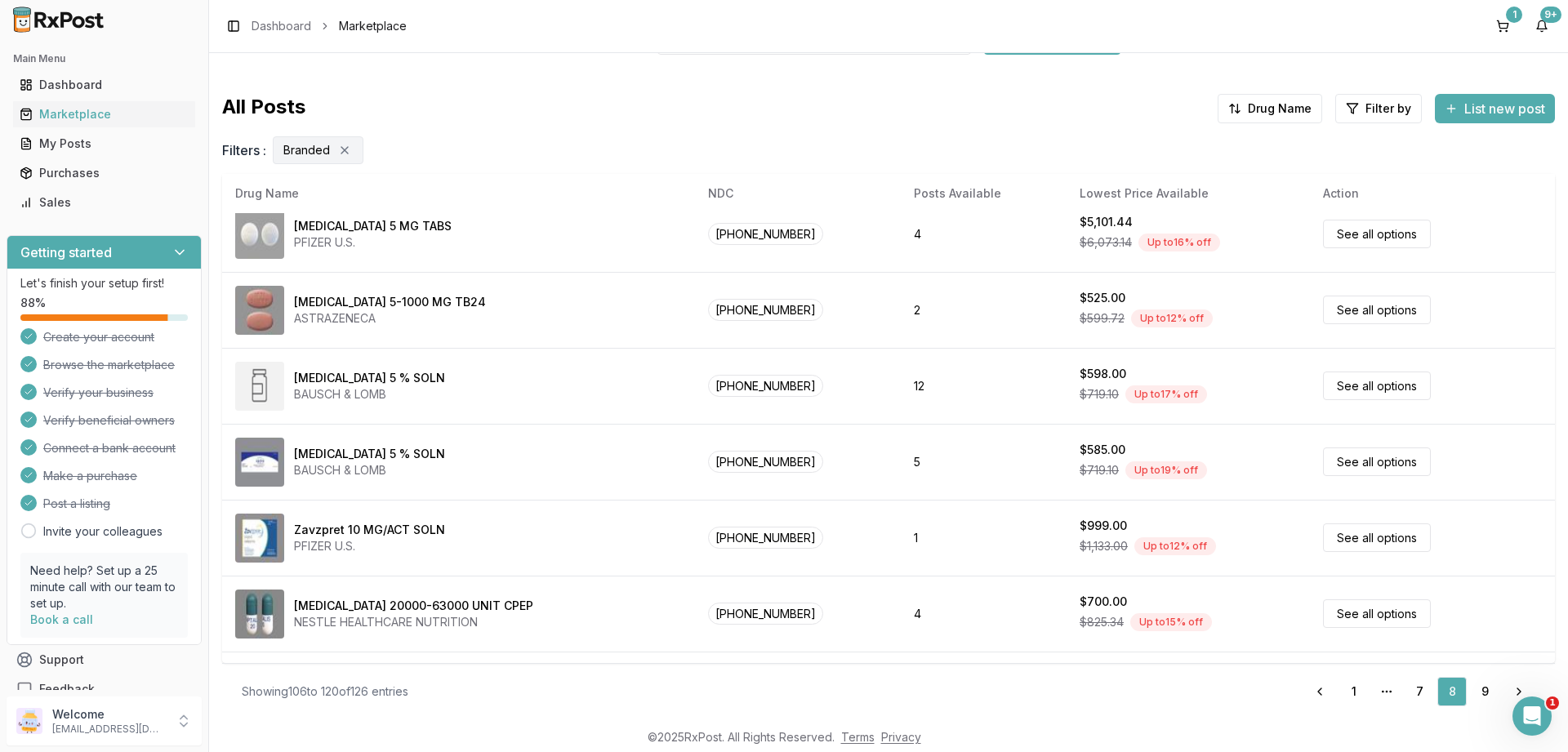
scroll to position [765, 0]
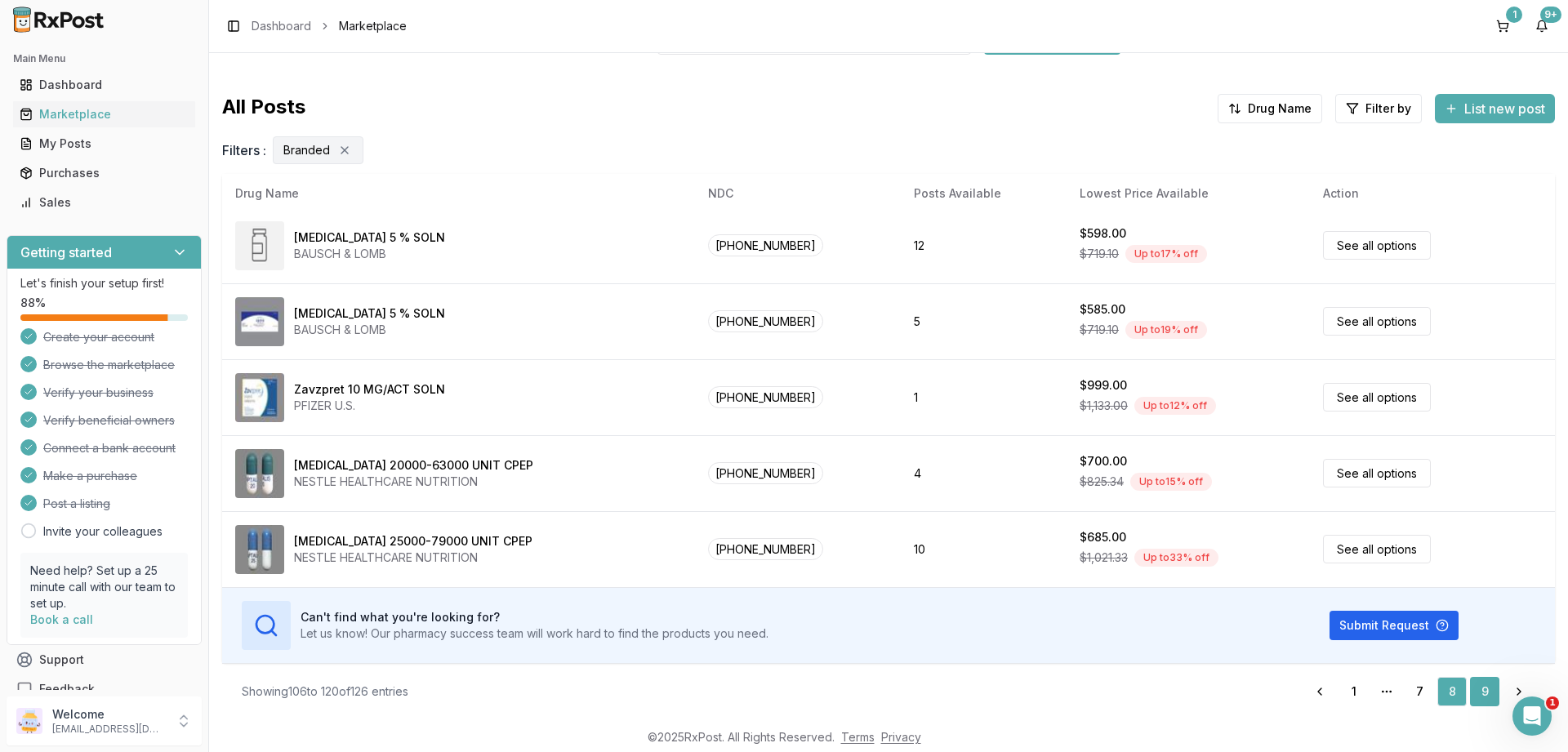
click at [1482, 690] on link "9" at bounding box center [1484, 692] width 29 height 29
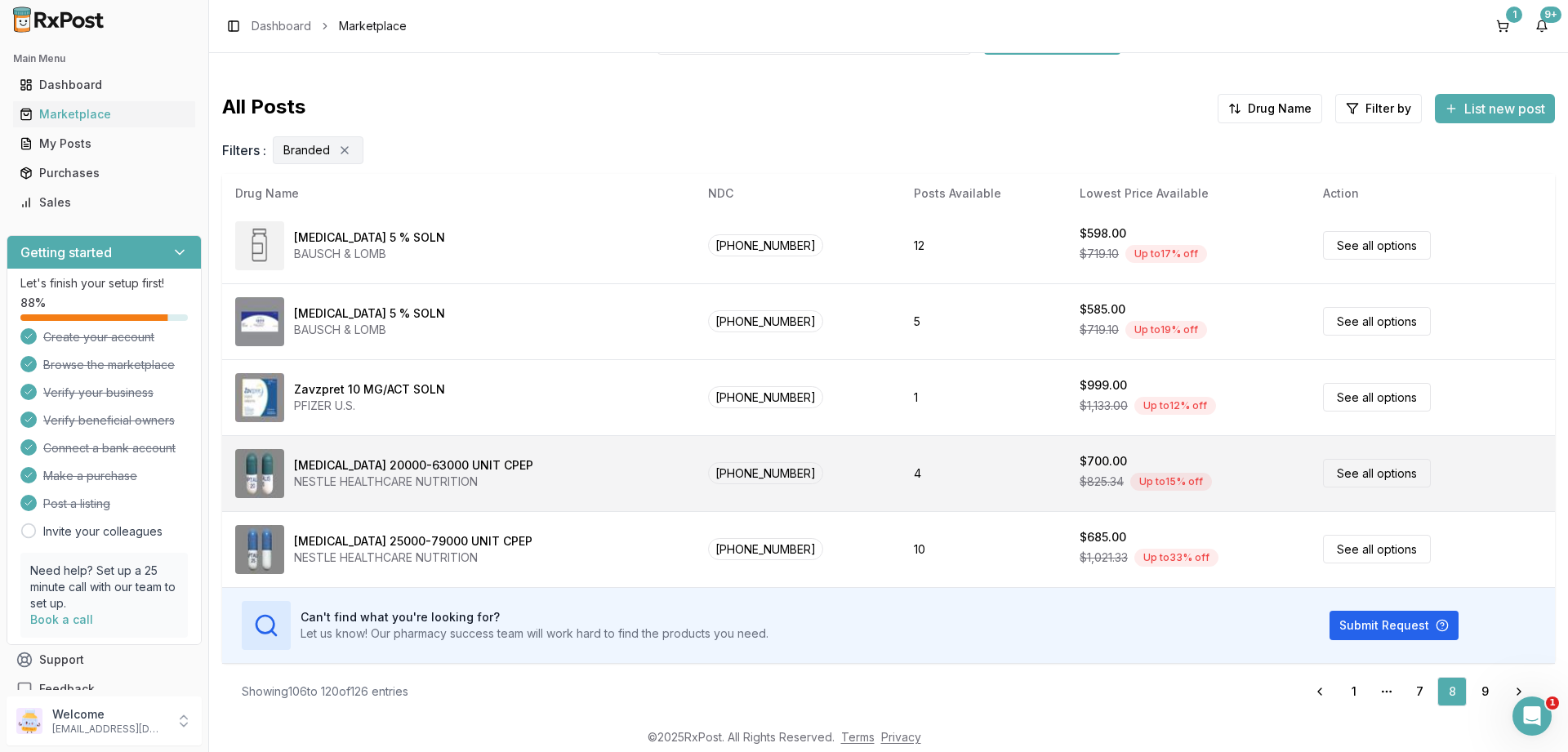
scroll to position [79, 0]
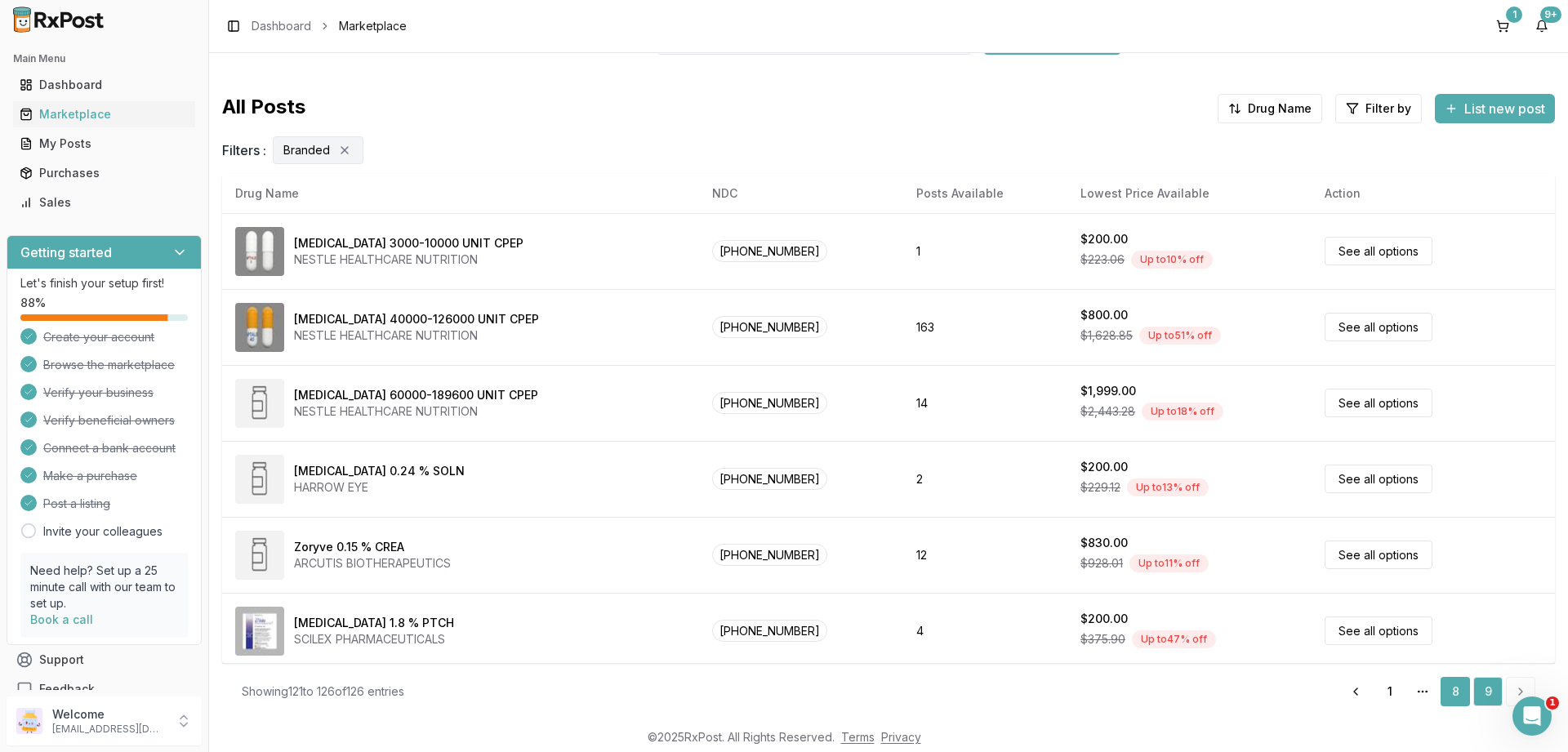
click at [1452, 691] on link "8" at bounding box center [1455, 692] width 29 height 29
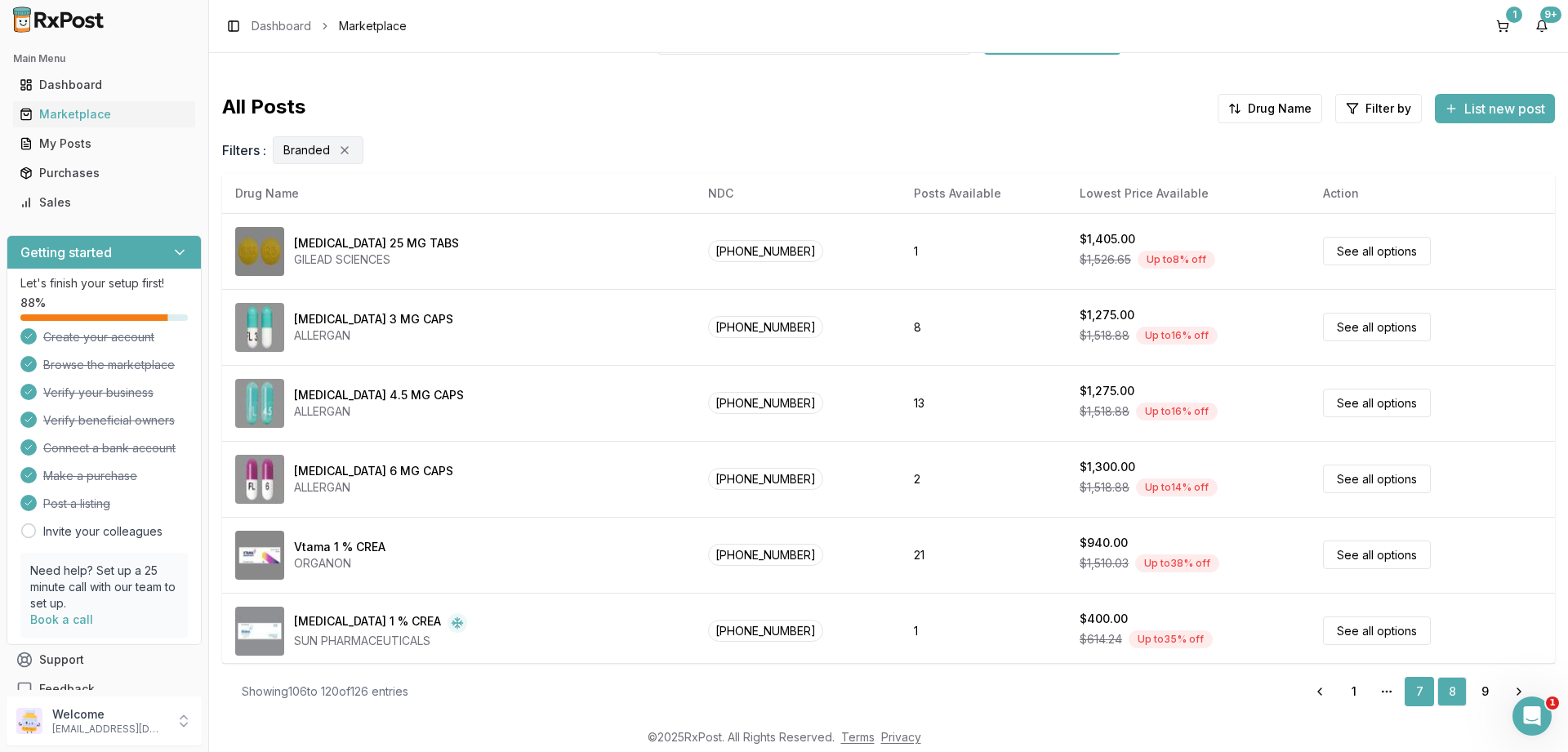
click at [1420, 687] on link "7" at bounding box center [1419, 692] width 29 height 29
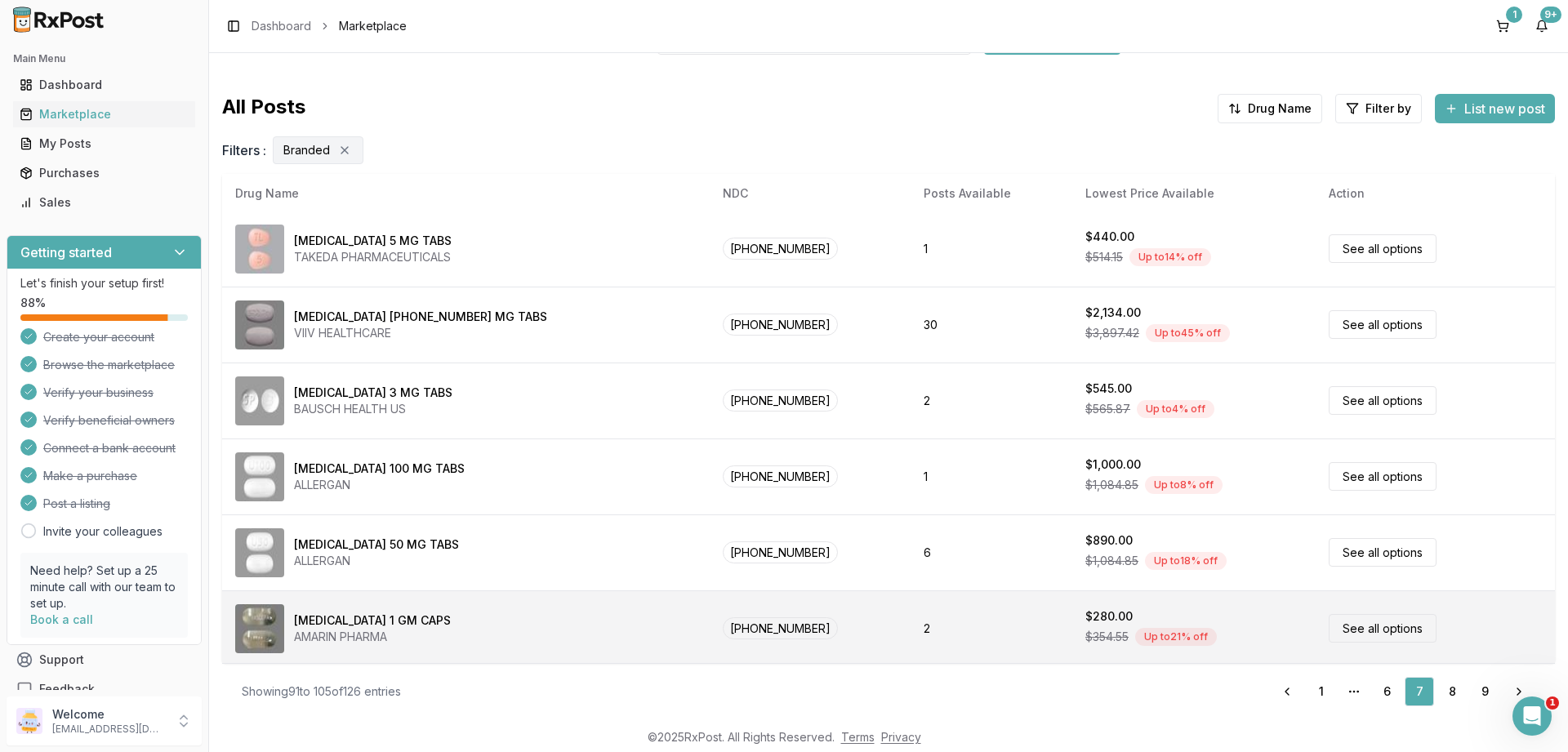
scroll to position [765, 0]
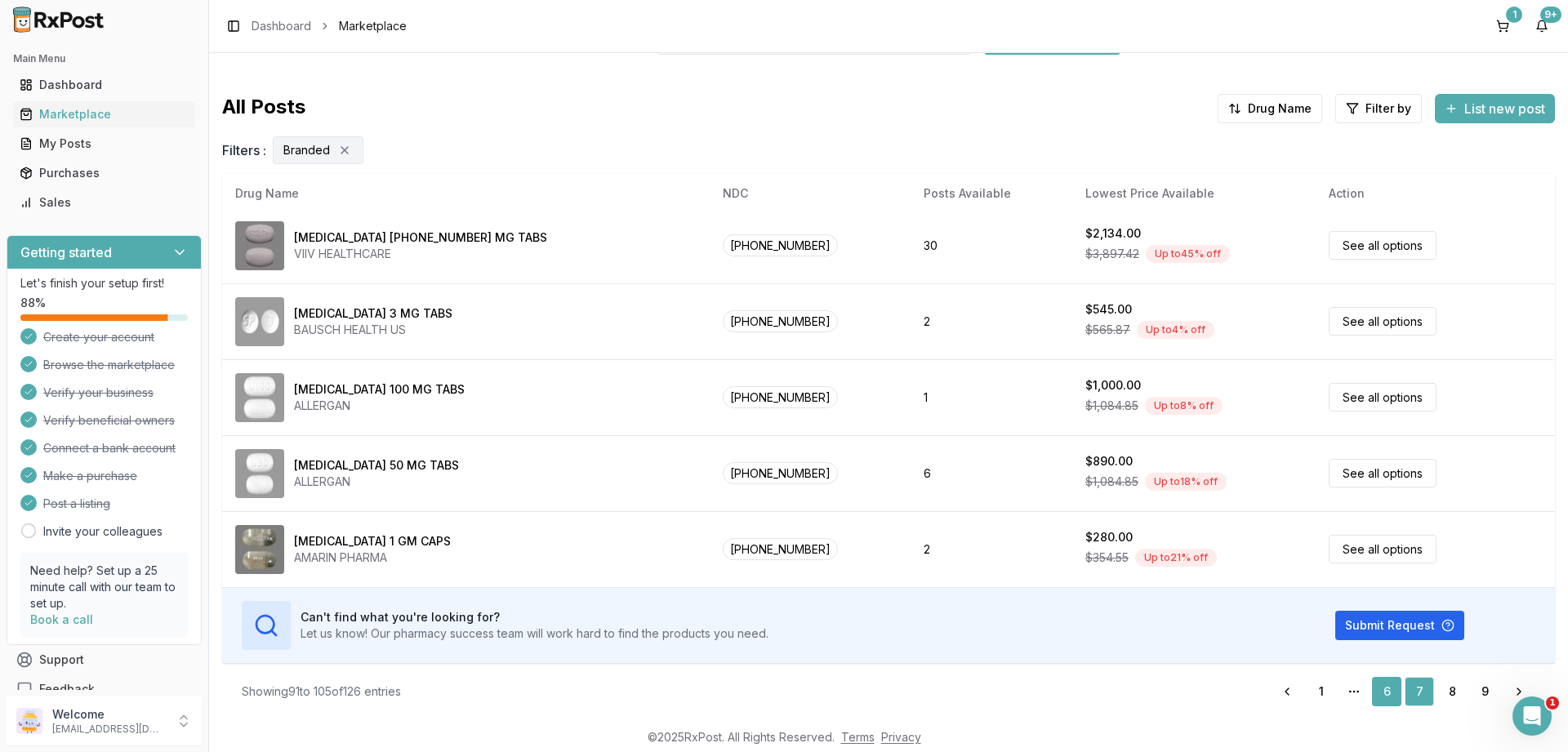
click at [1389, 692] on link "6" at bounding box center [1387, 692] width 29 height 29
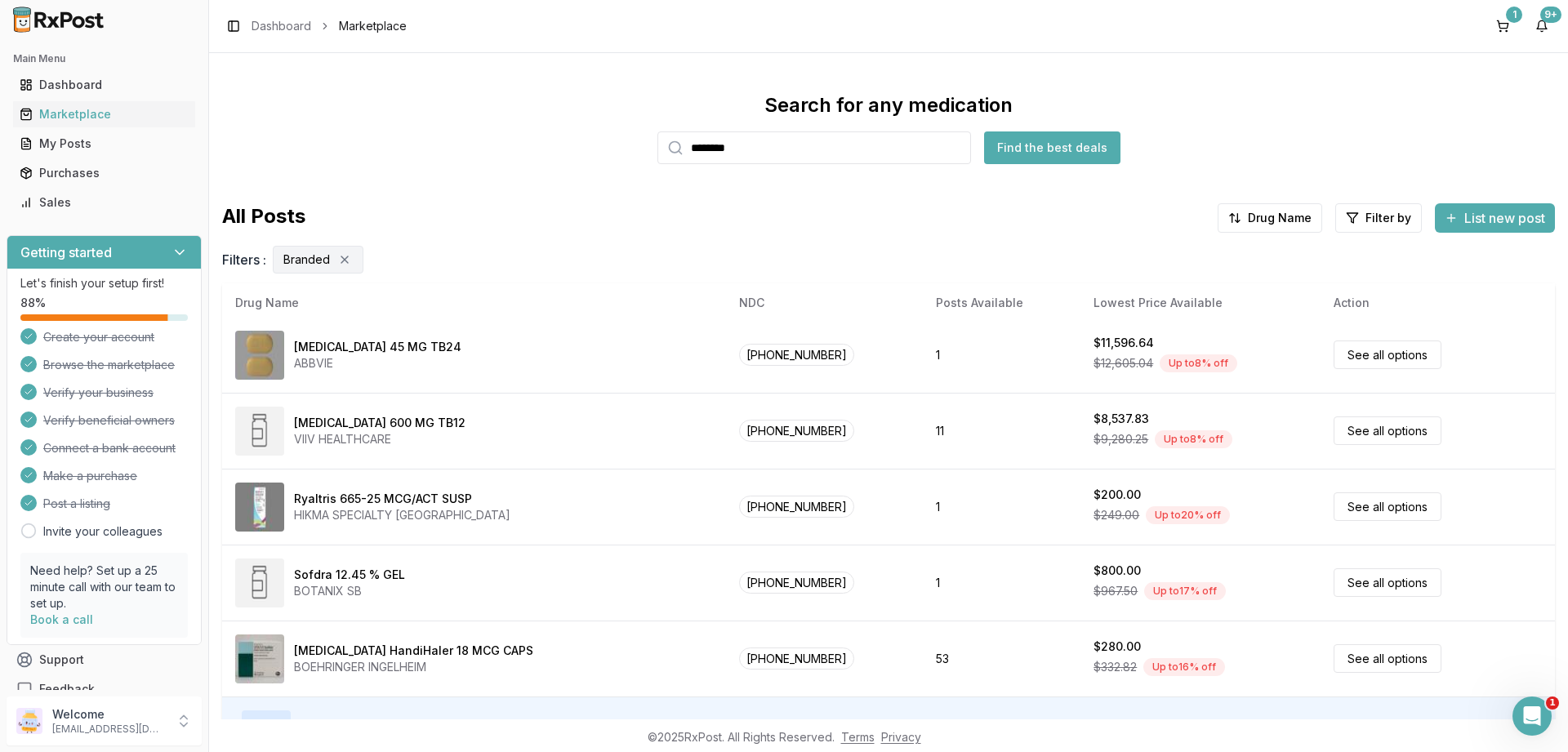
scroll to position [109, 0]
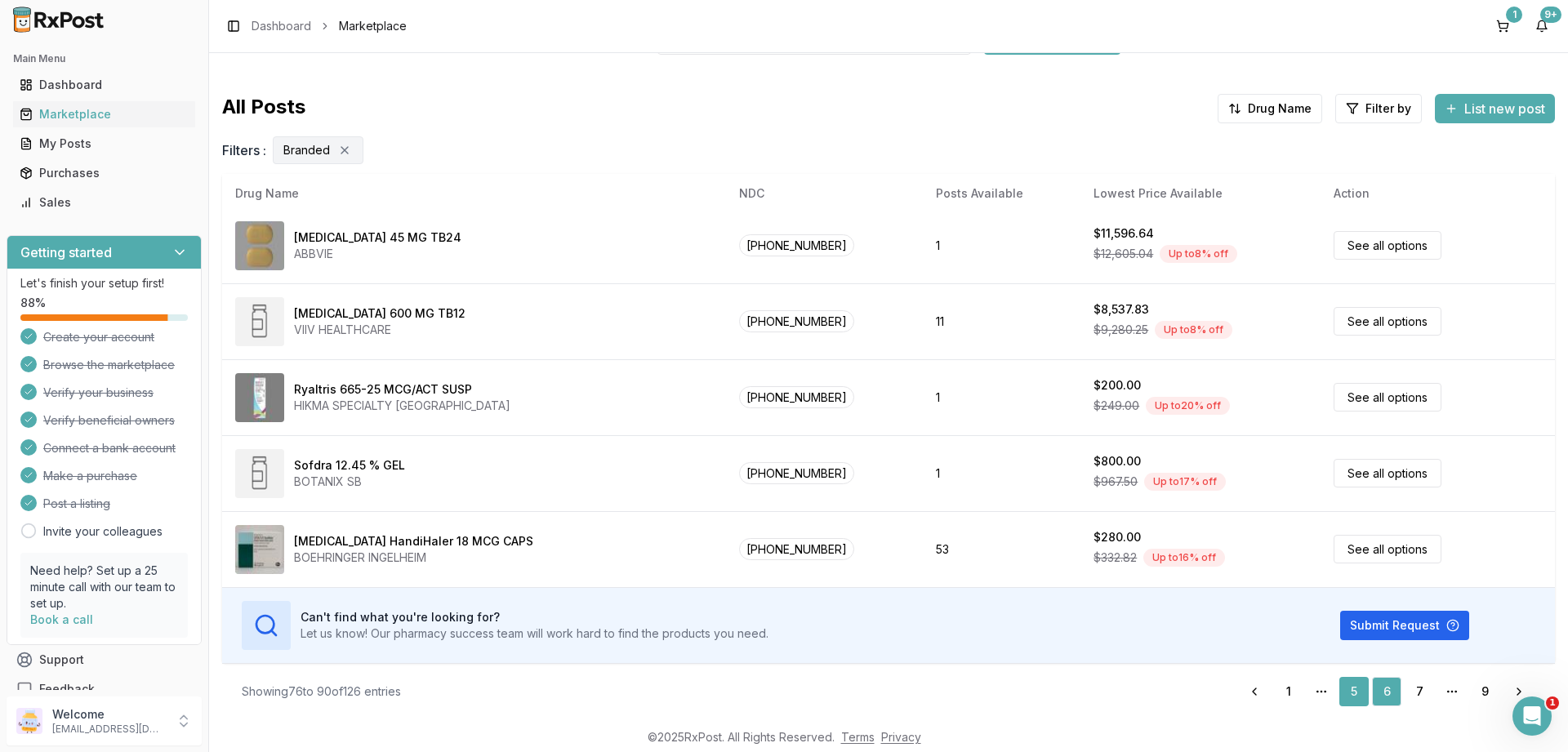
click at [1366, 689] on link "5" at bounding box center [1354, 692] width 29 height 29
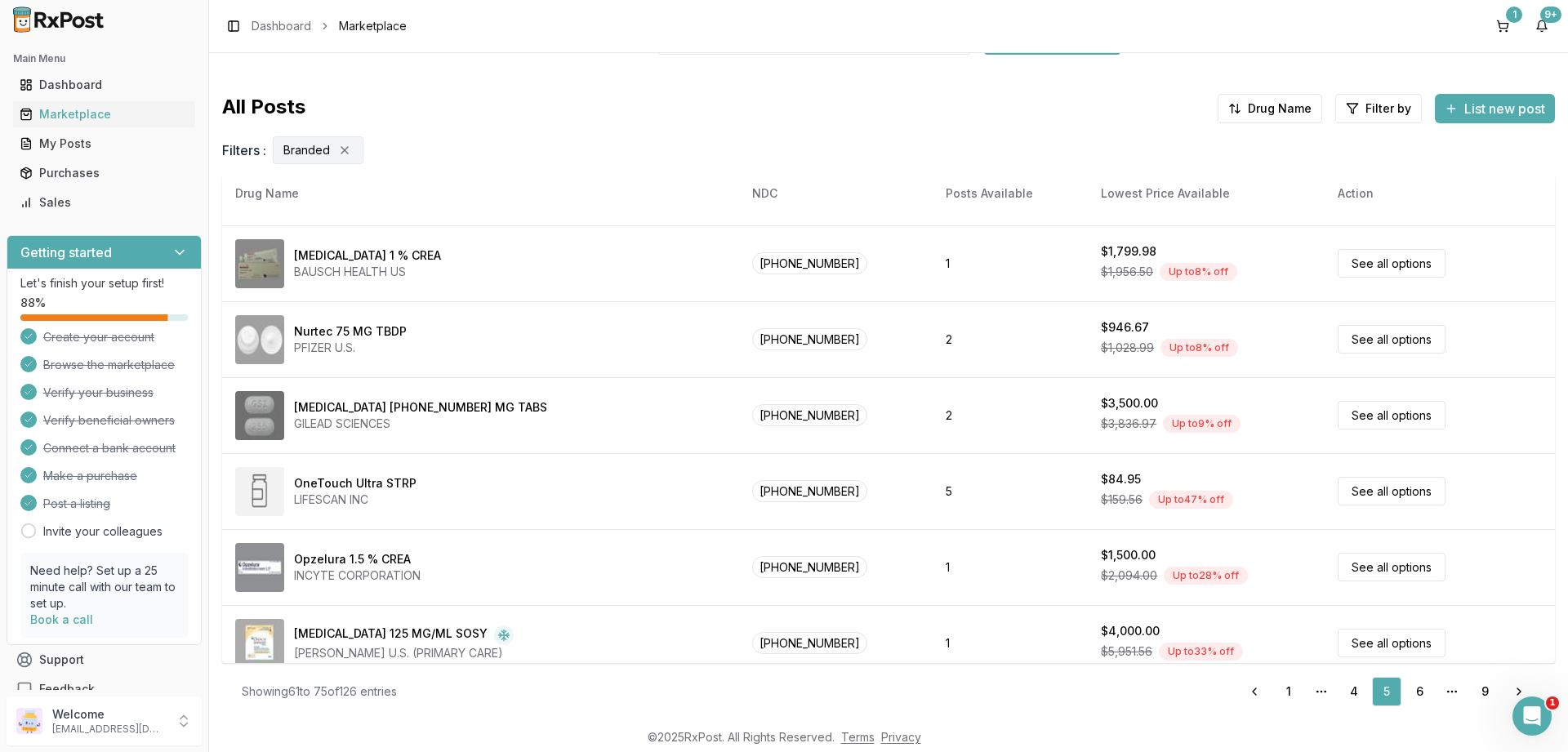
scroll to position [177, 0]
